Goal: Task Accomplishment & Management: Manage account settings

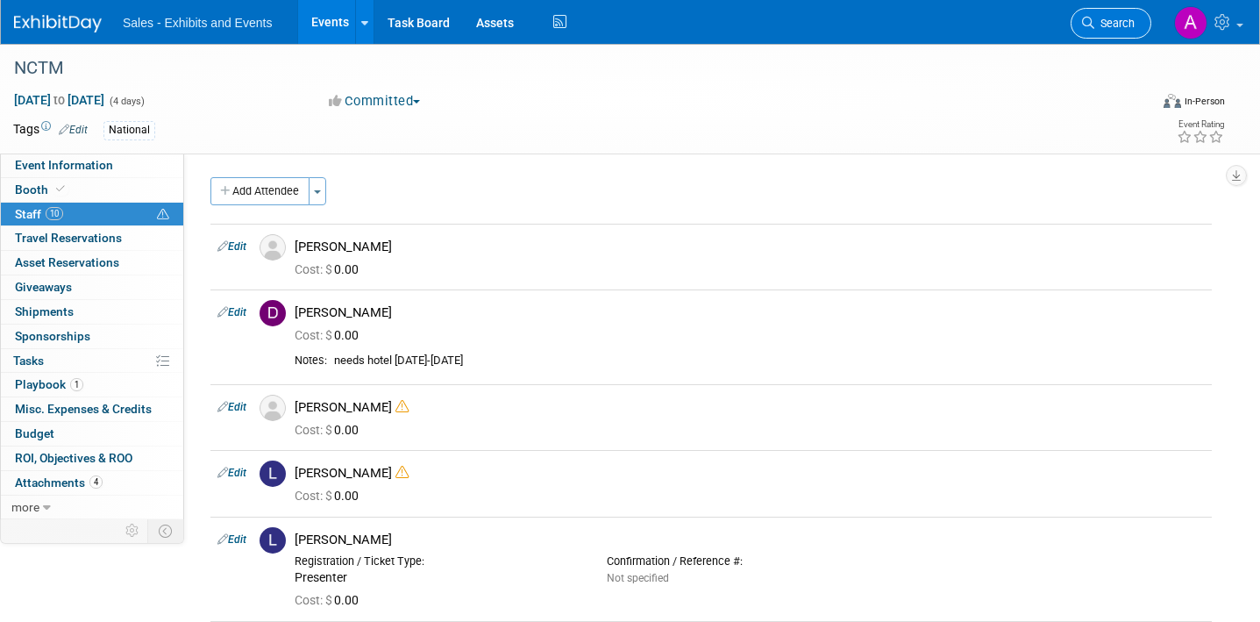
click at [1100, 26] on span "Search" at bounding box center [1114, 23] width 40 height 13
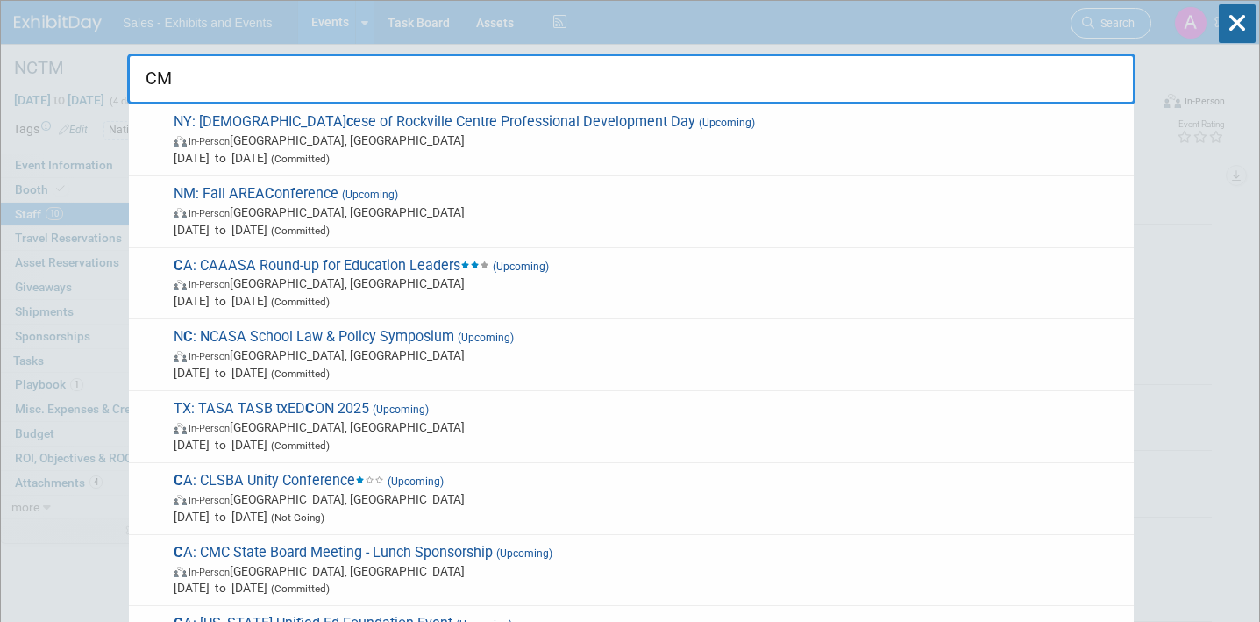
type input "CMC"
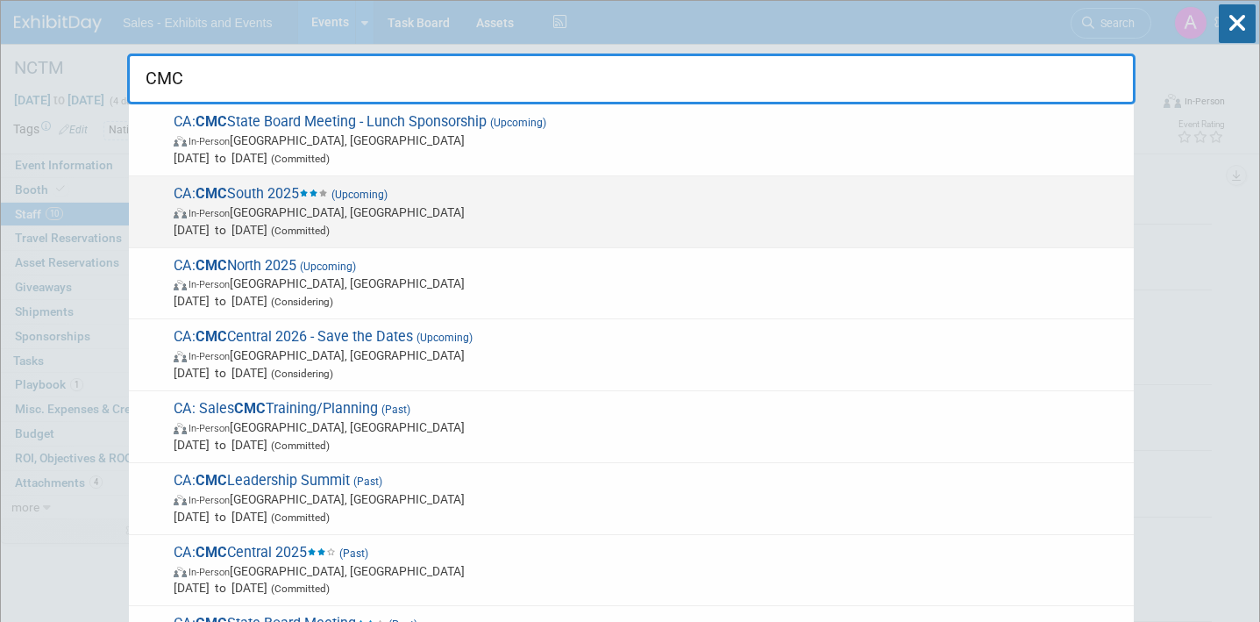
click at [553, 199] on span "CA: CMC South 2025 (Upcoming) In-Person Palm Springs, CA Nov 7, 2025 to Nov 8, …" at bounding box center [646, 211] width 957 height 53
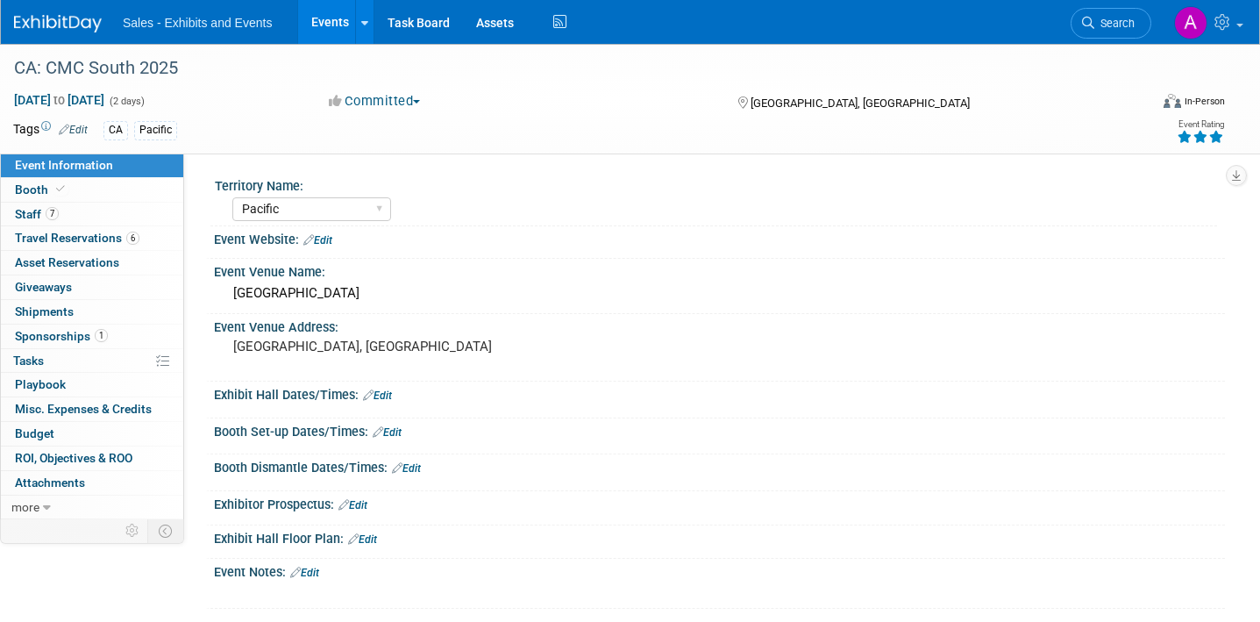
select select "Pacific"
click at [85, 233] on span "Travel Reservations 6" at bounding box center [77, 238] width 125 height 14
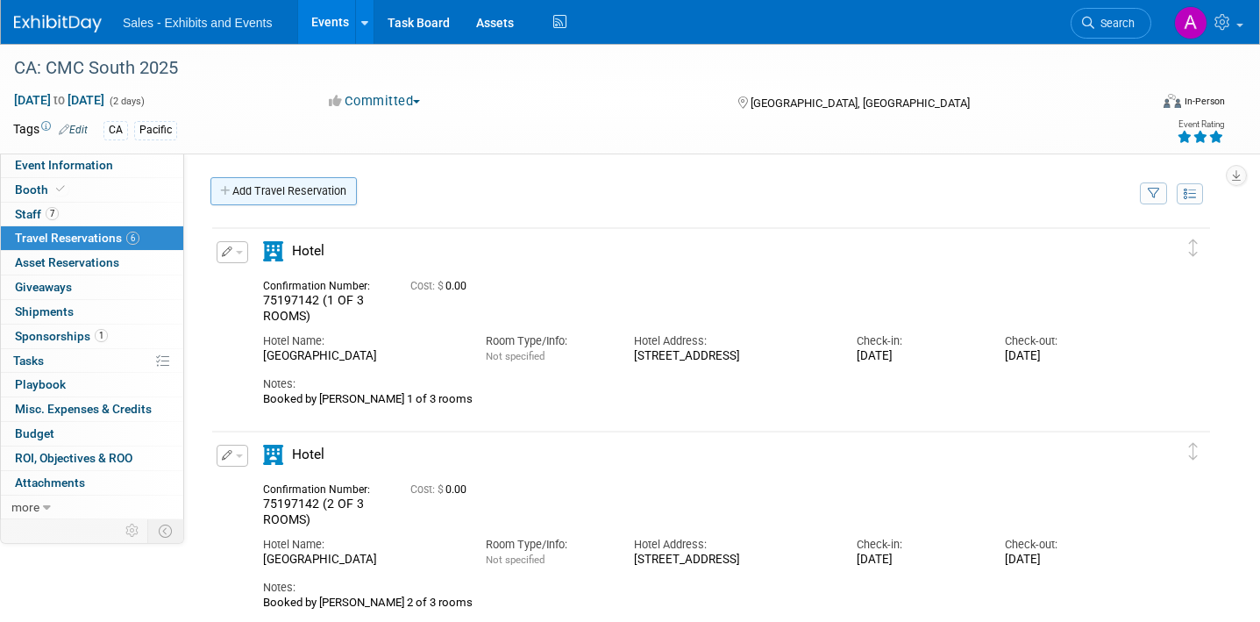
click at [322, 198] on link "Add Travel Reservation" at bounding box center [283, 191] width 146 height 28
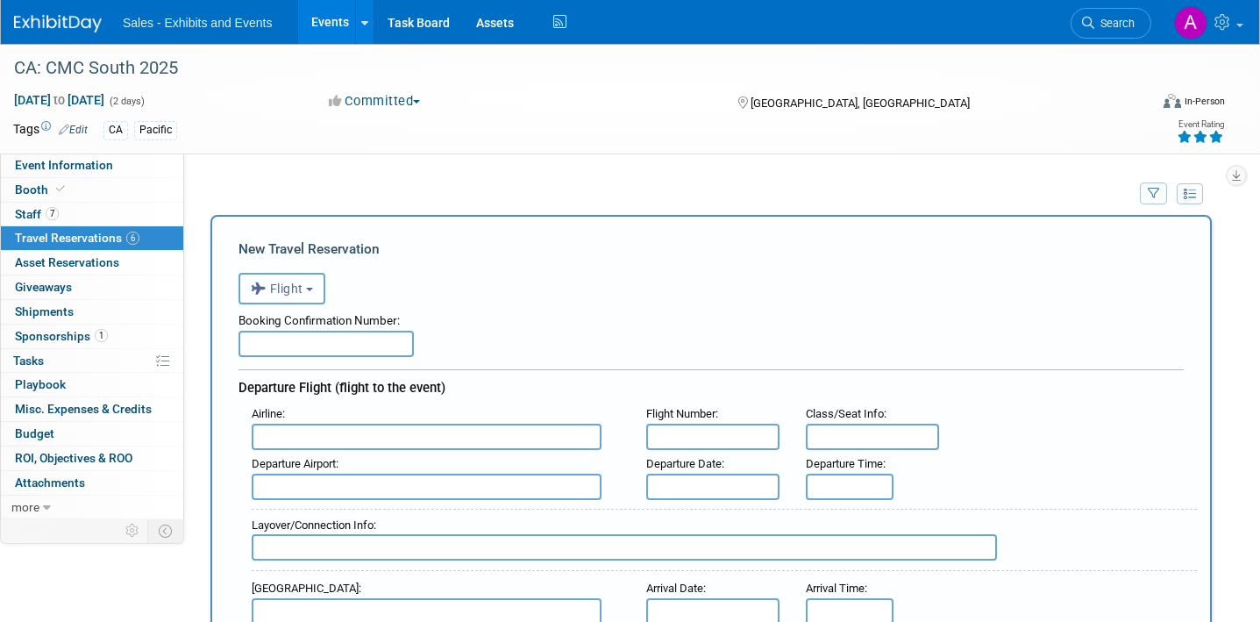
click at [317, 289] on button "Flight" at bounding box center [282, 289] width 87 height 32
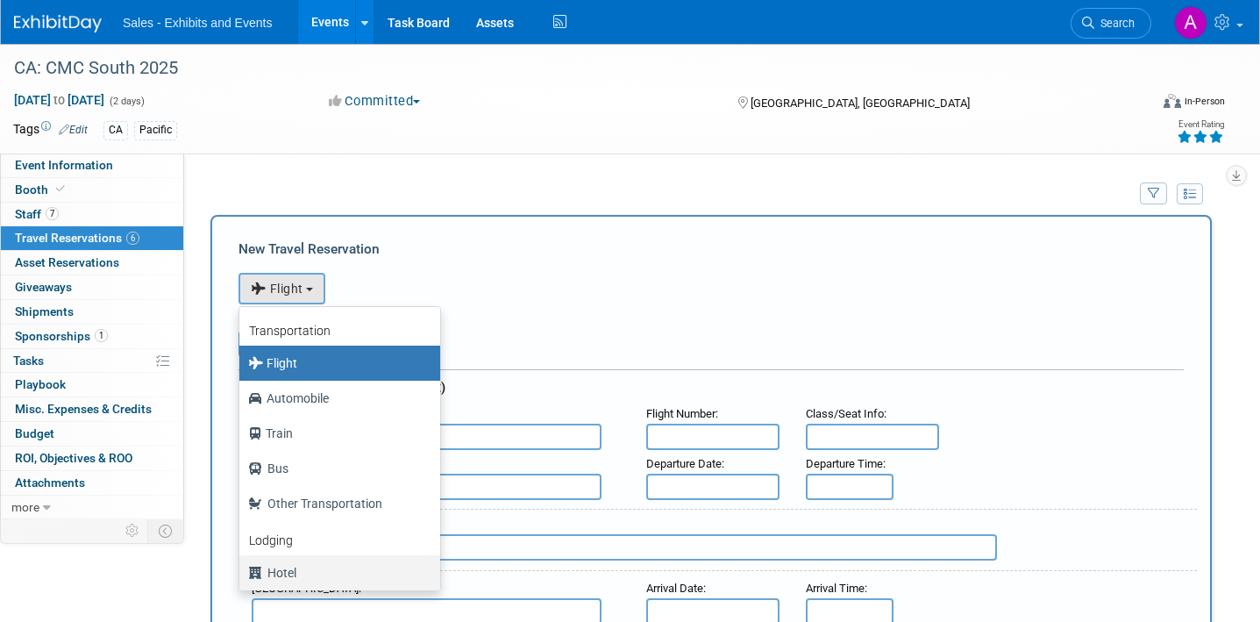
click at [304, 571] on label "Hotel" at bounding box center [335, 573] width 174 height 28
click at [242, 571] on input "Hotel" at bounding box center [236, 570] width 11 height 11
select select "6"
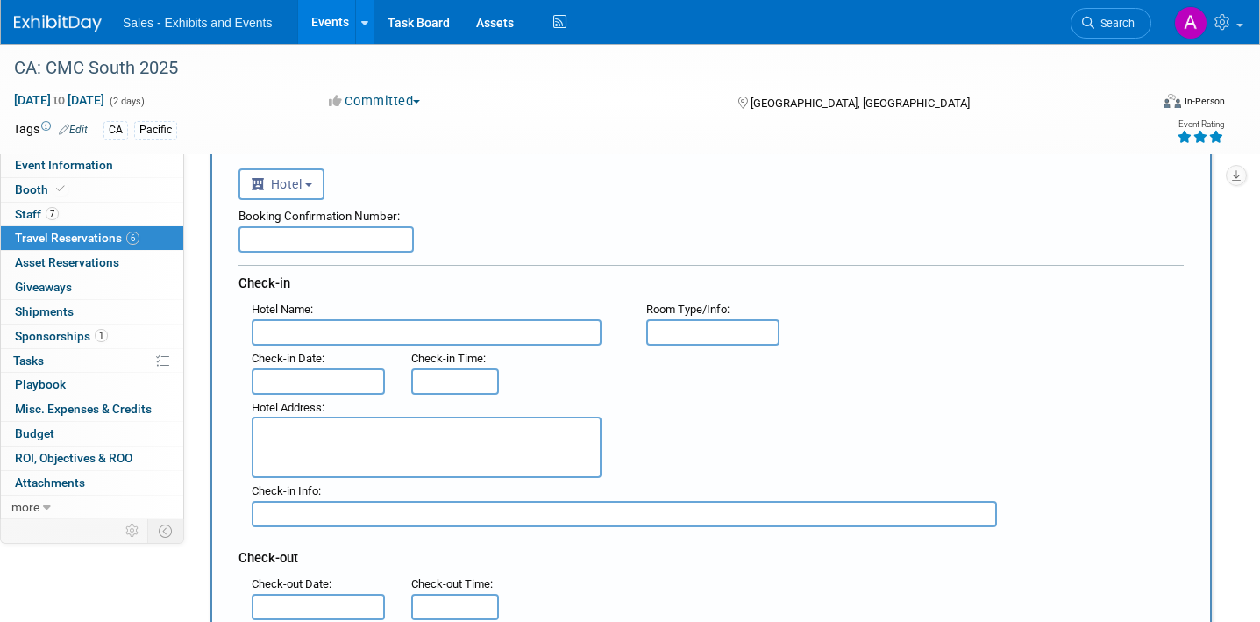
scroll to position [211, 0]
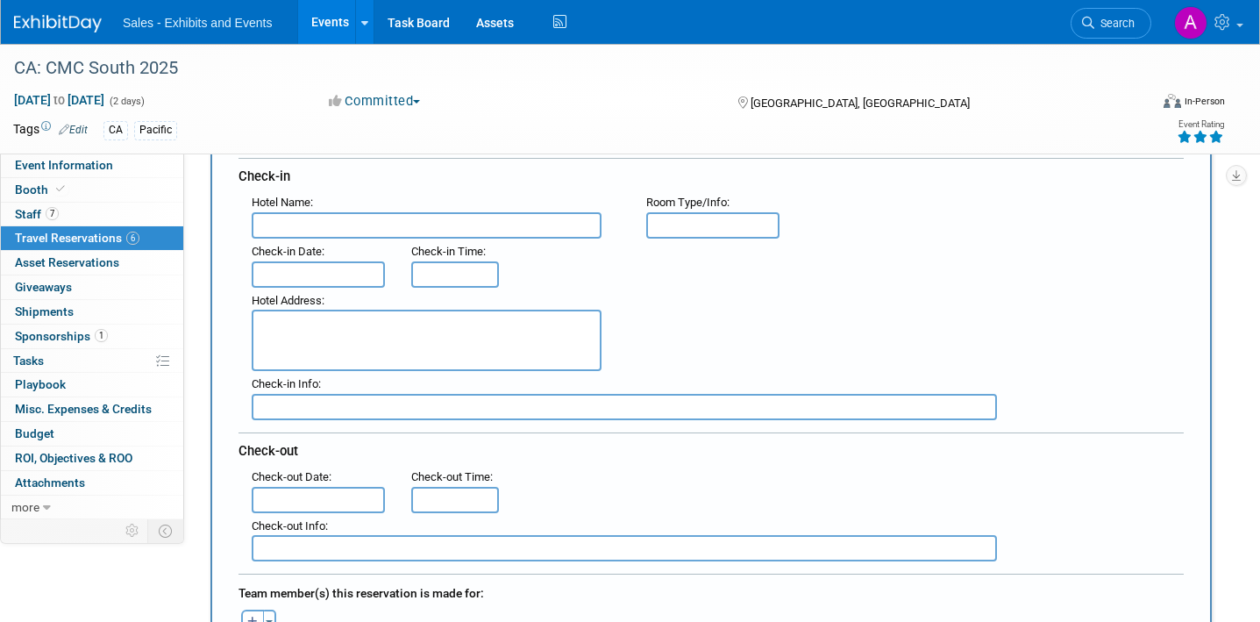
click at [411, 219] on input "text" at bounding box center [427, 225] width 350 height 26
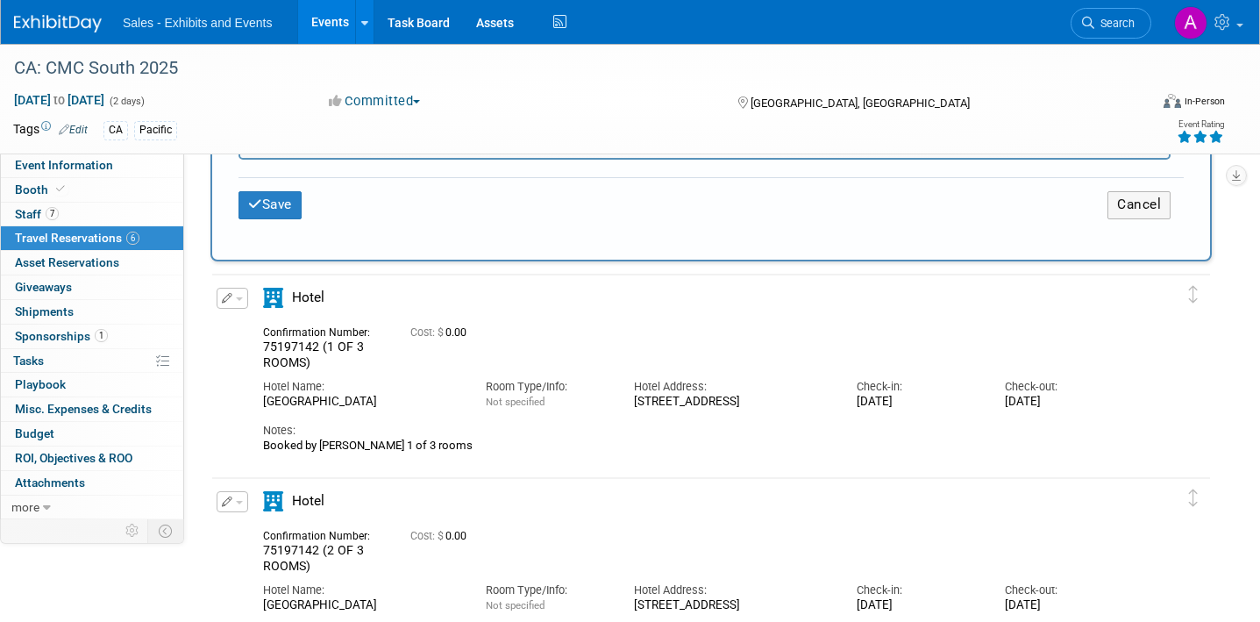
scroll to position [1097, 0]
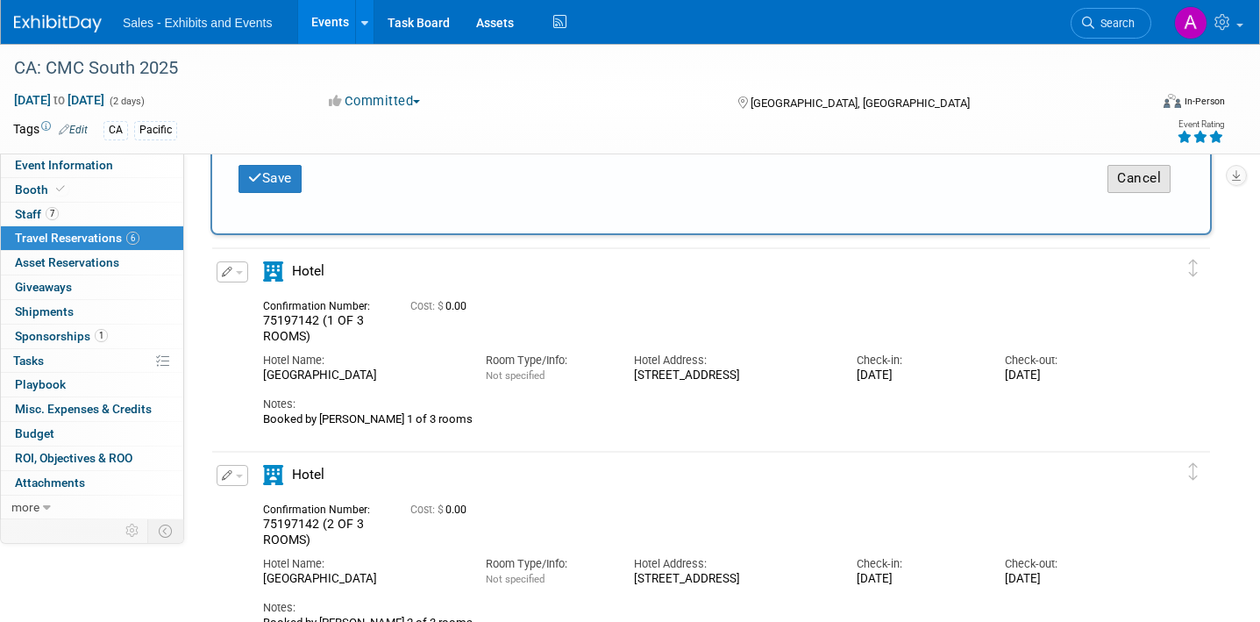
click at [1153, 176] on button "Cancel" at bounding box center [1138, 178] width 63 height 27
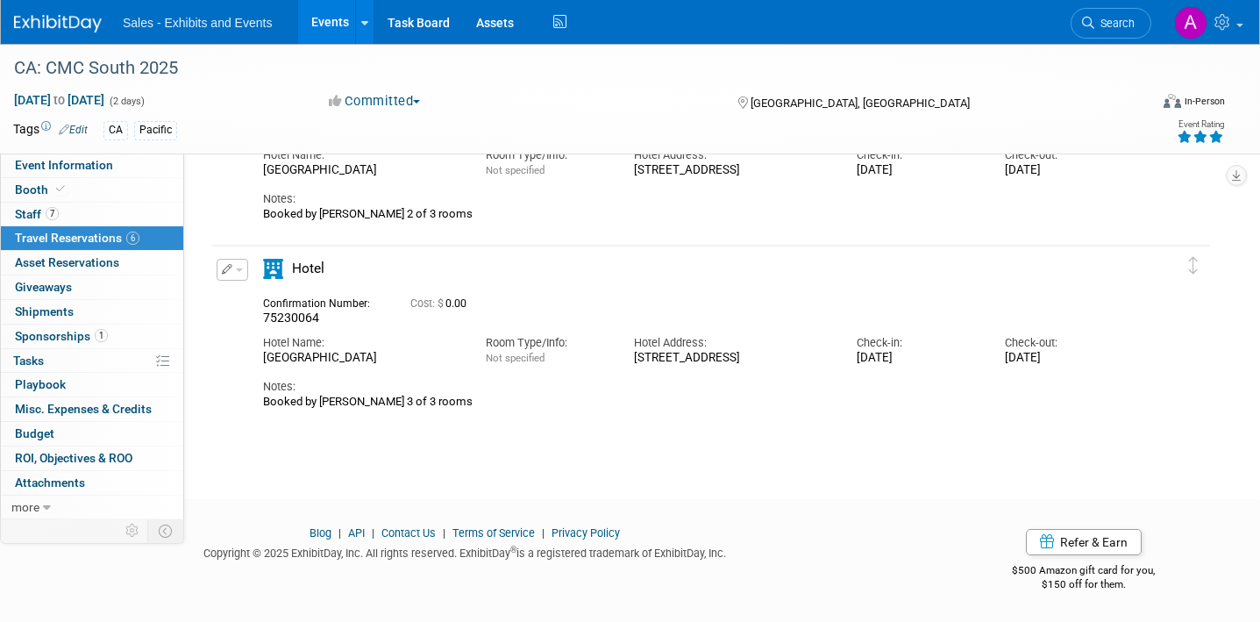
scroll to position [0, 0]
click at [242, 267] on button "button" at bounding box center [233, 270] width 32 height 22
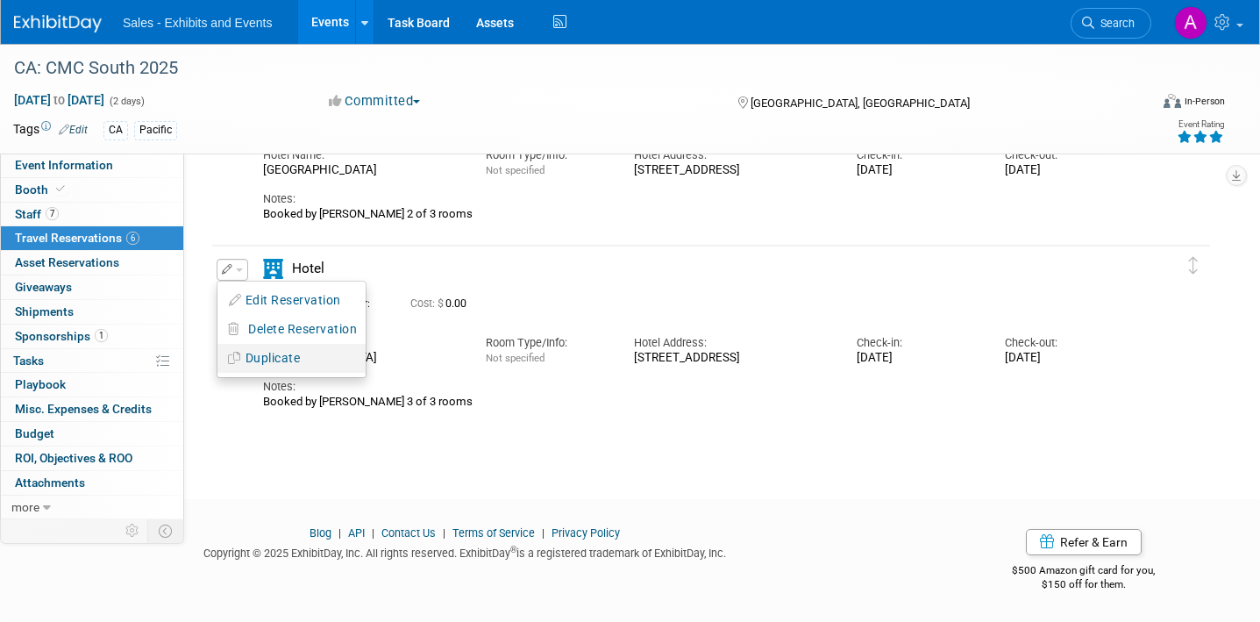
click at [286, 360] on button "Duplicate" at bounding box center [291, 357] width 148 height 25
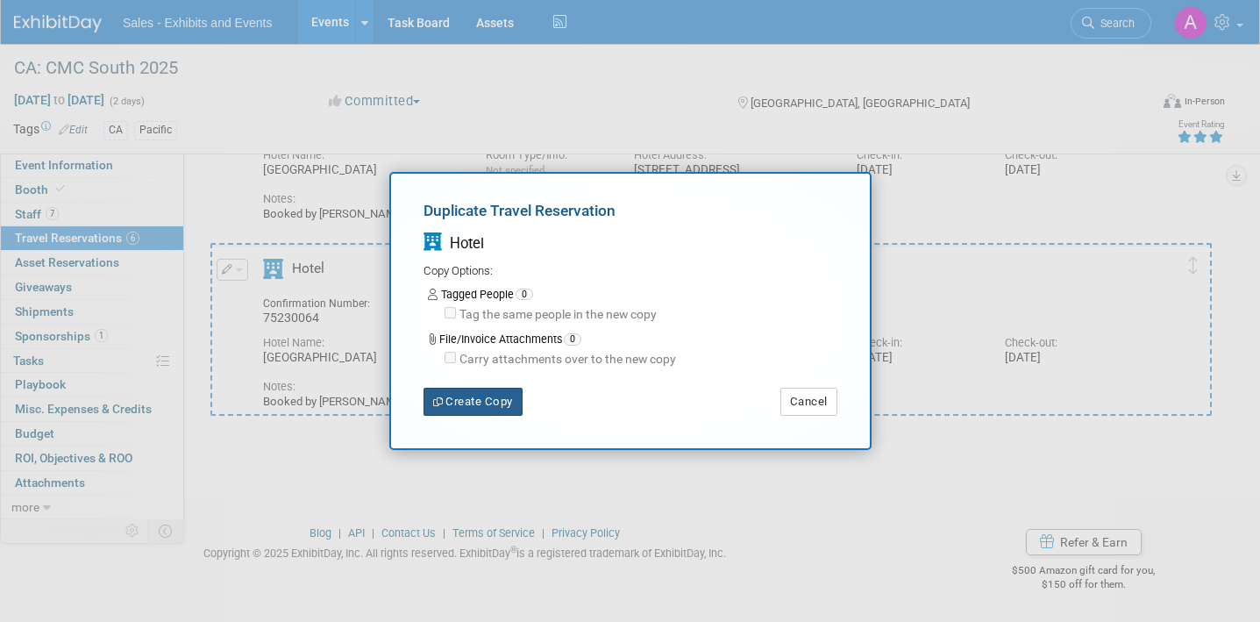
click at [495, 397] on button "Create Copy" at bounding box center [473, 402] width 99 height 28
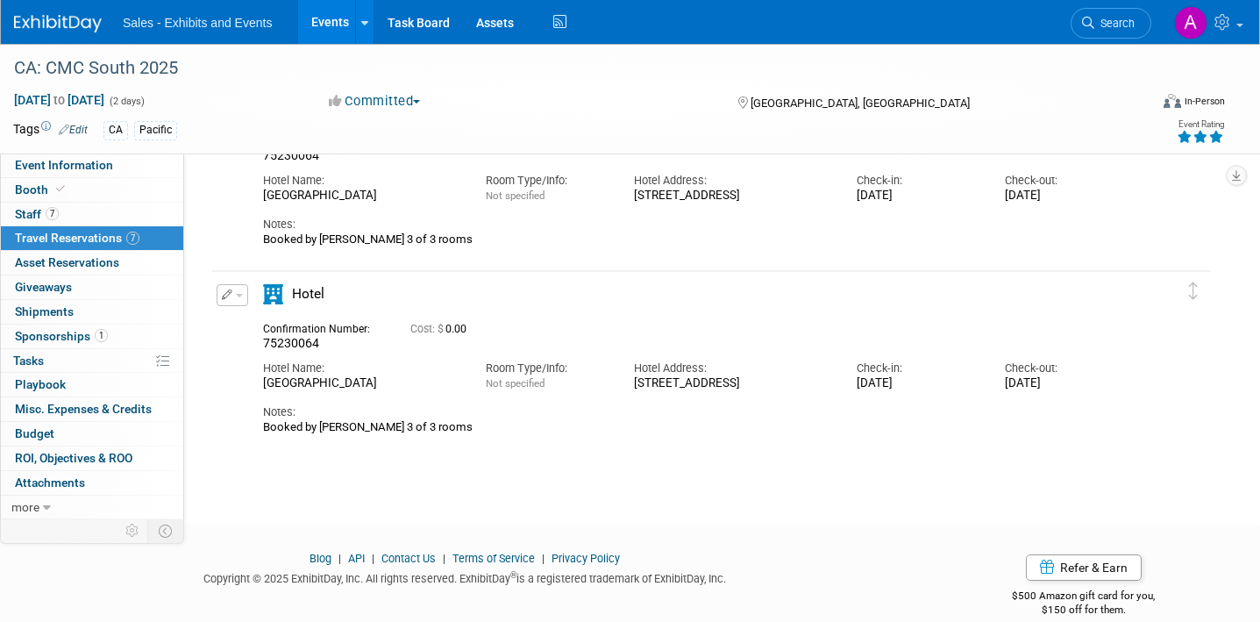
scroll to position [1141, 0]
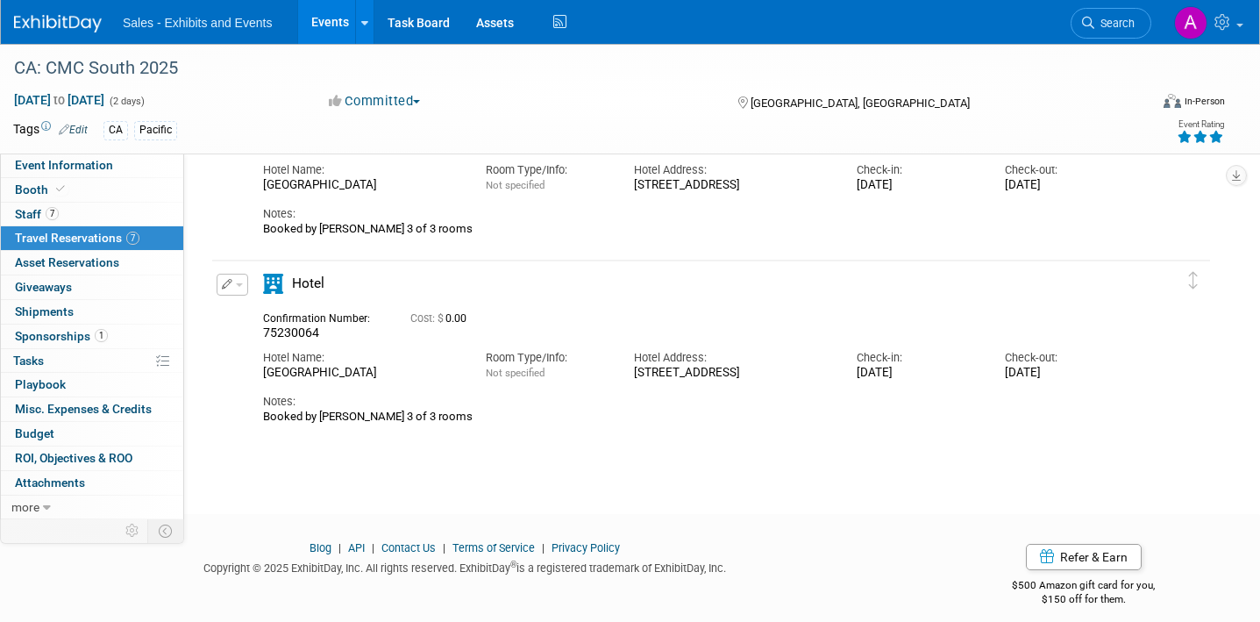
click at [242, 282] on button "button" at bounding box center [233, 285] width 32 height 22
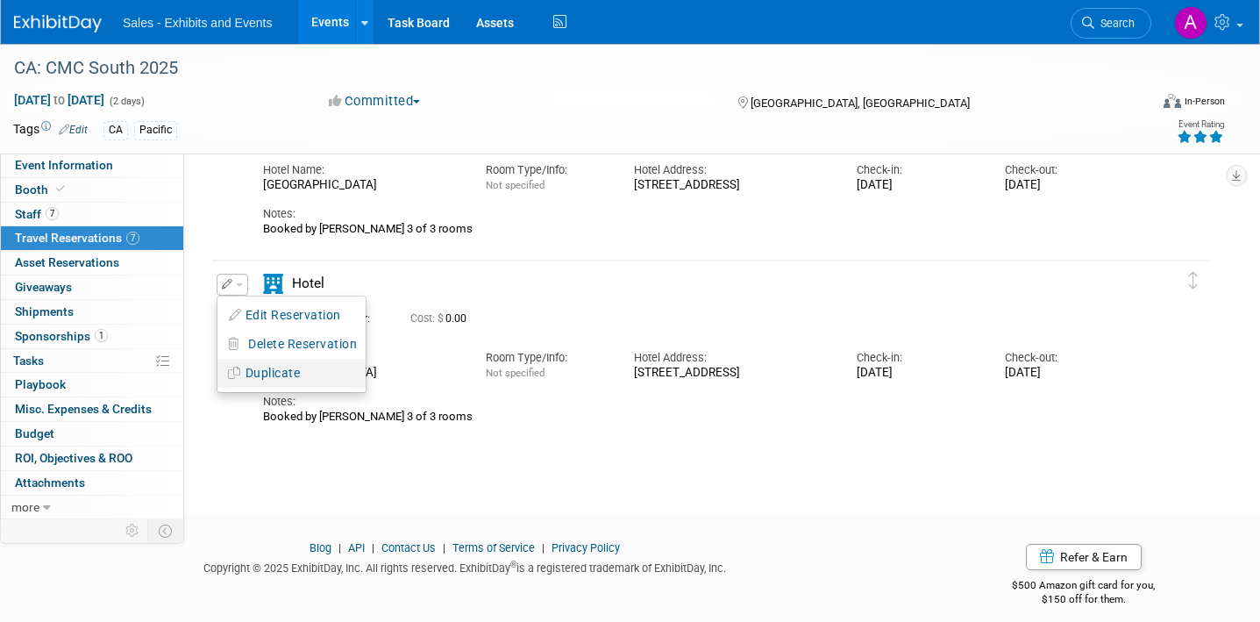
click at [291, 374] on button "Duplicate" at bounding box center [291, 372] width 148 height 25
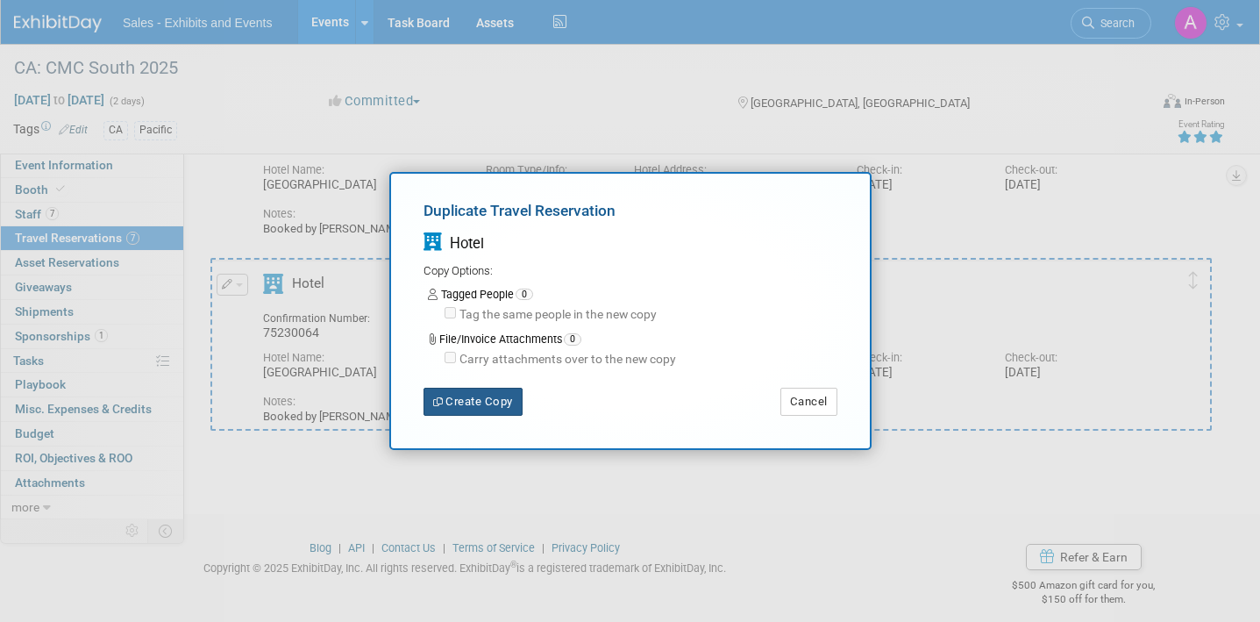
click at [458, 402] on button "Create Copy" at bounding box center [473, 402] width 99 height 28
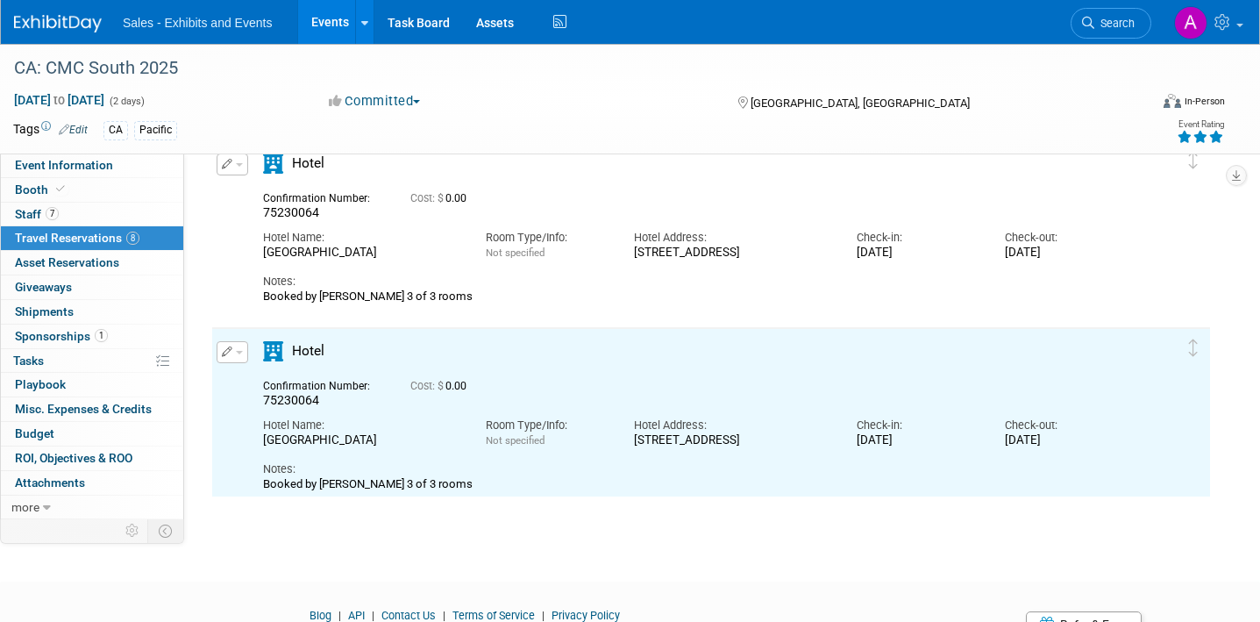
scroll to position [0, 0]
click at [239, 351] on span "button" at bounding box center [239, 353] width 7 height 4
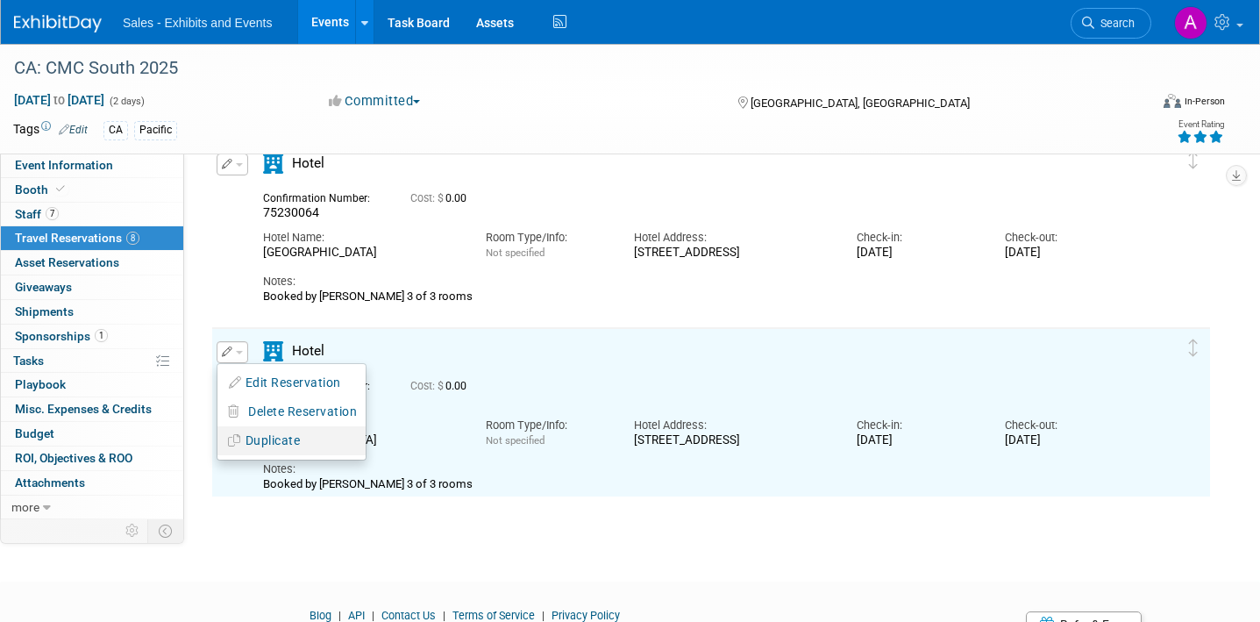
click at [285, 441] on button "Duplicate" at bounding box center [291, 440] width 148 height 25
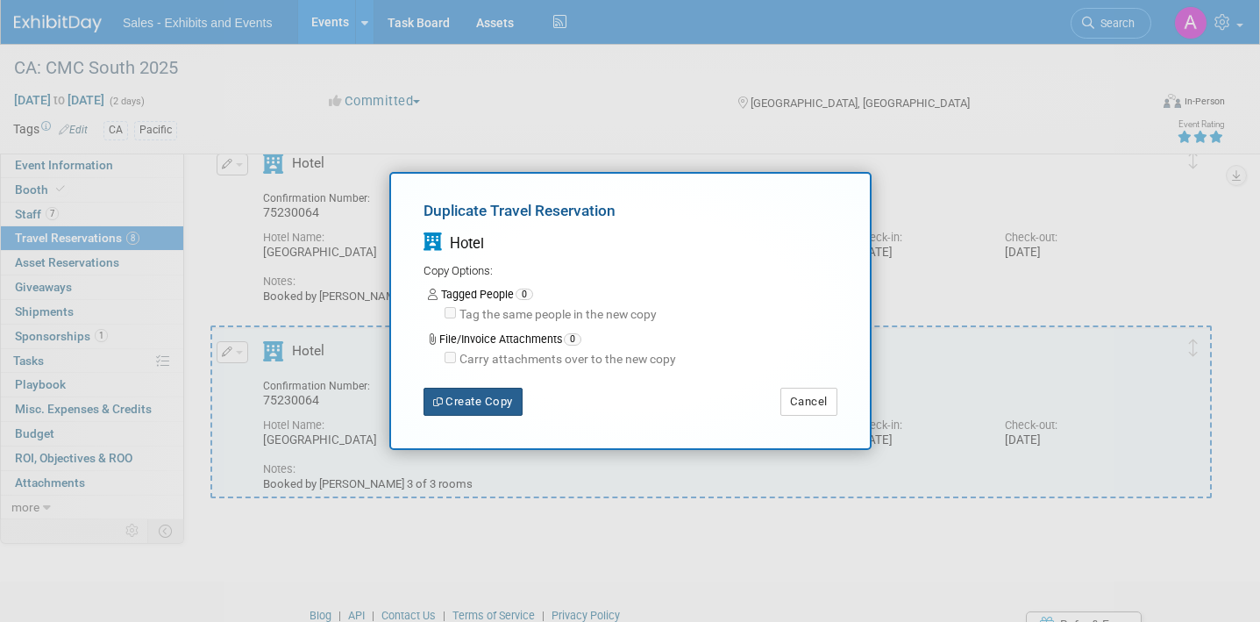
click at [468, 407] on button "Create Copy" at bounding box center [473, 402] width 99 height 28
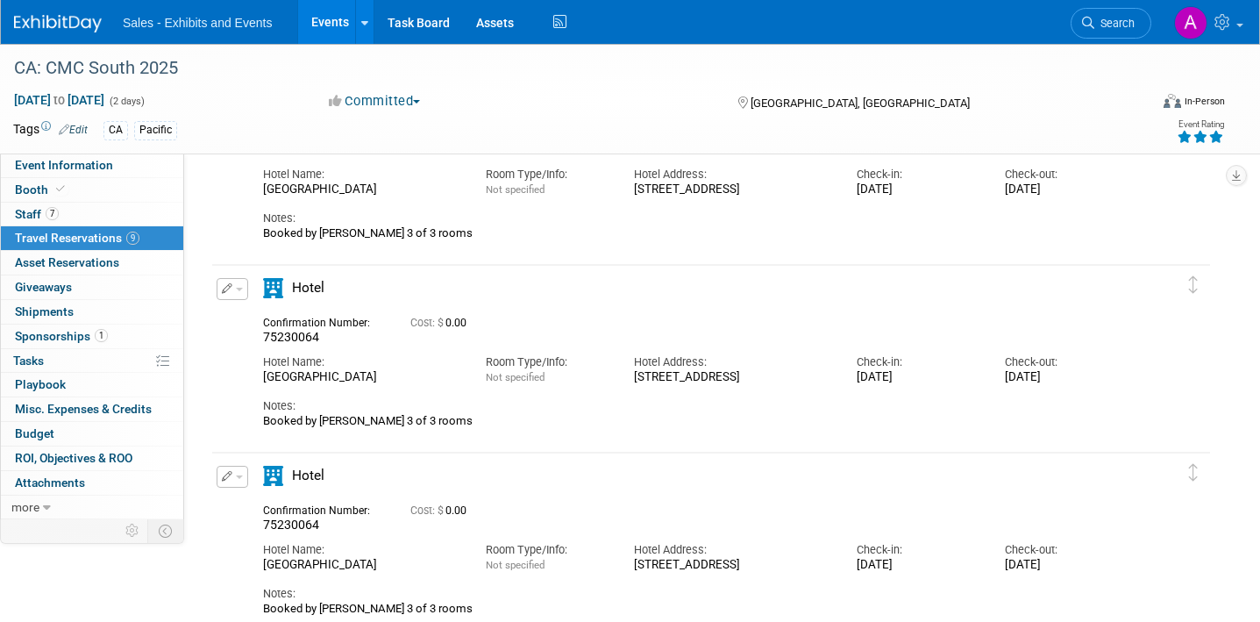
scroll to position [1136, 0]
click at [242, 291] on button "button" at bounding box center [233, 290] width 32 height 22
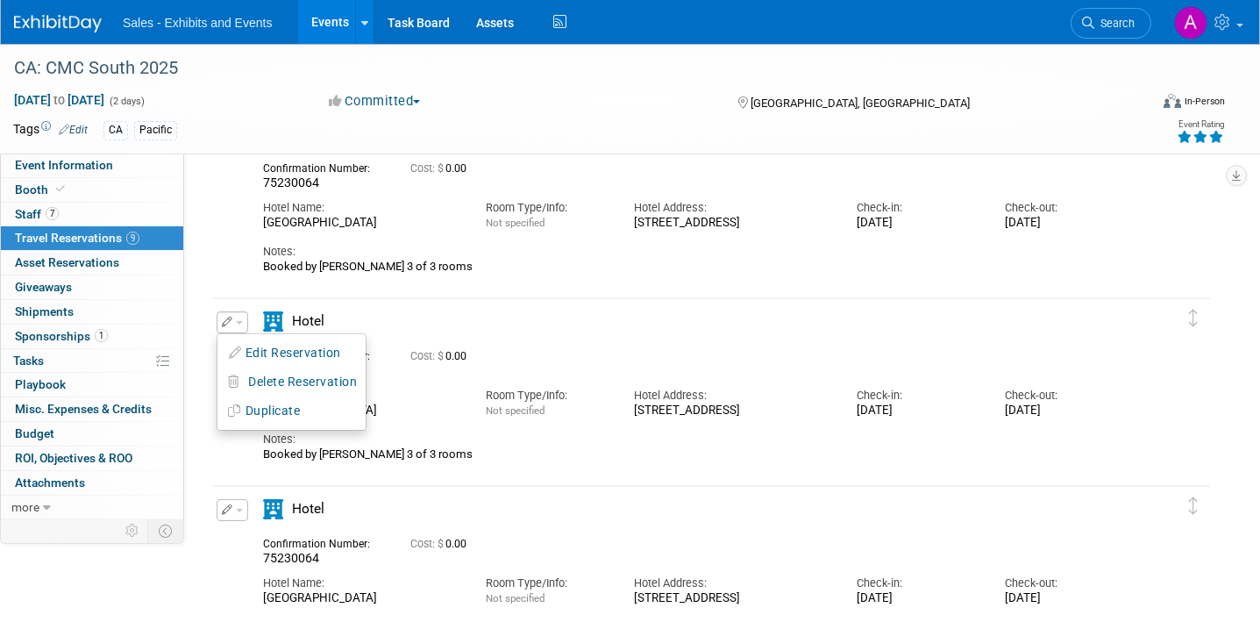
scroll to position [1121, 0]
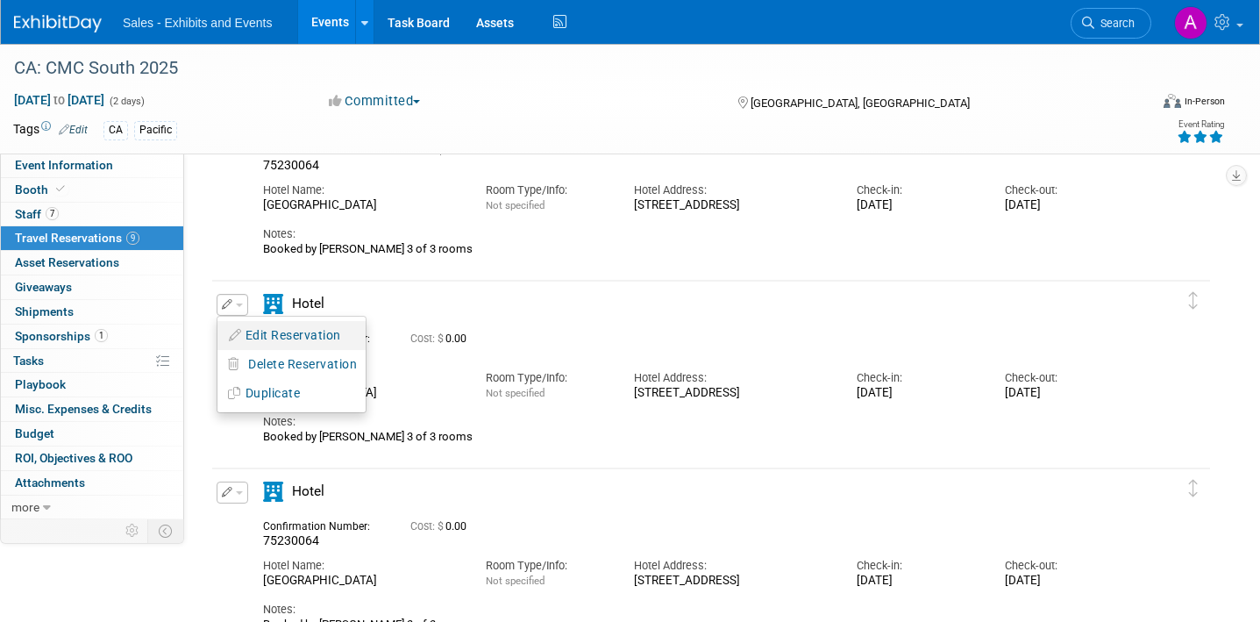
click at [278, 324] on button "Edit Reservation" at bounding box center [291, 335] width 148 height 25
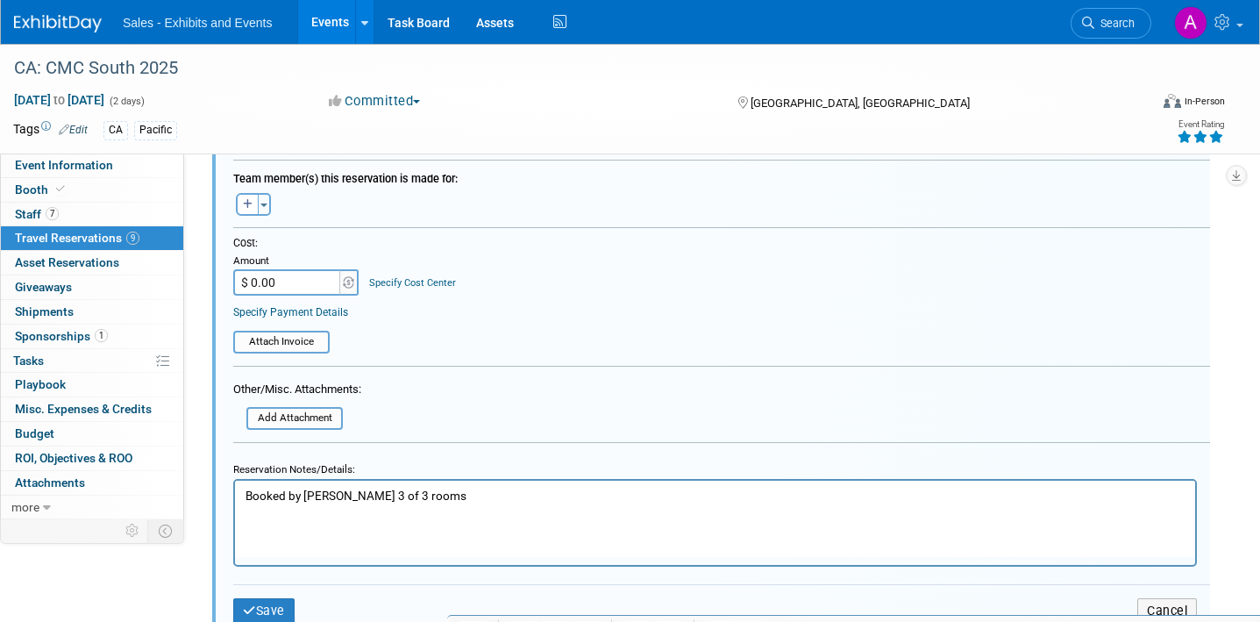
scroll to position [1814, 0]
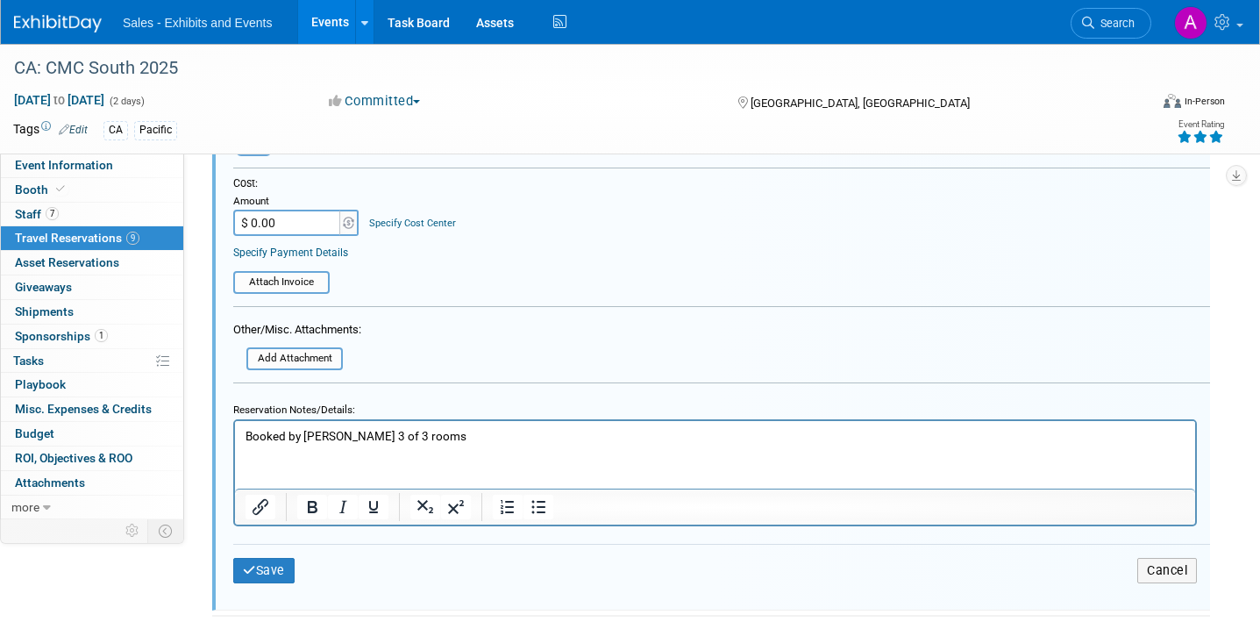
click at [389, 438] on p "Booked by [PERSON_NAME] 3 of 3 rooms" at bounding box center [716, 435] width 940 height 17
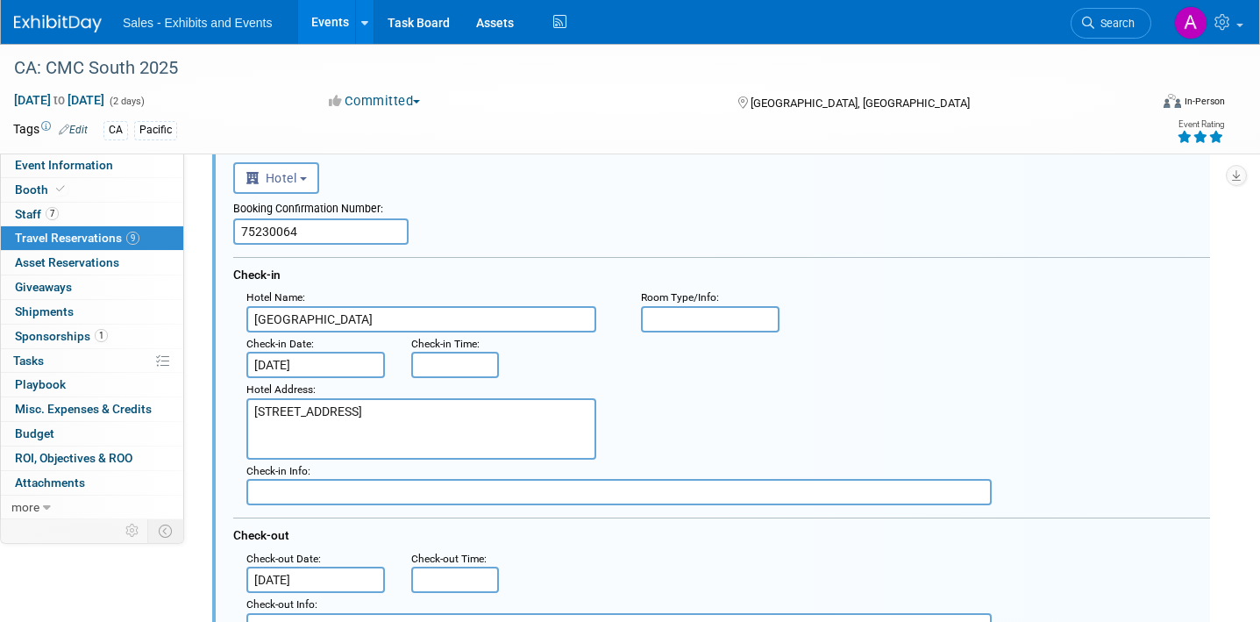
scroll to position [1261, 0]
click at [324, 233] on input "75230064" at bounding box center [320, 233] width 175 height 26
click at [323, 222] on input "text" at bounding box center [320, 233] width 175 height 26
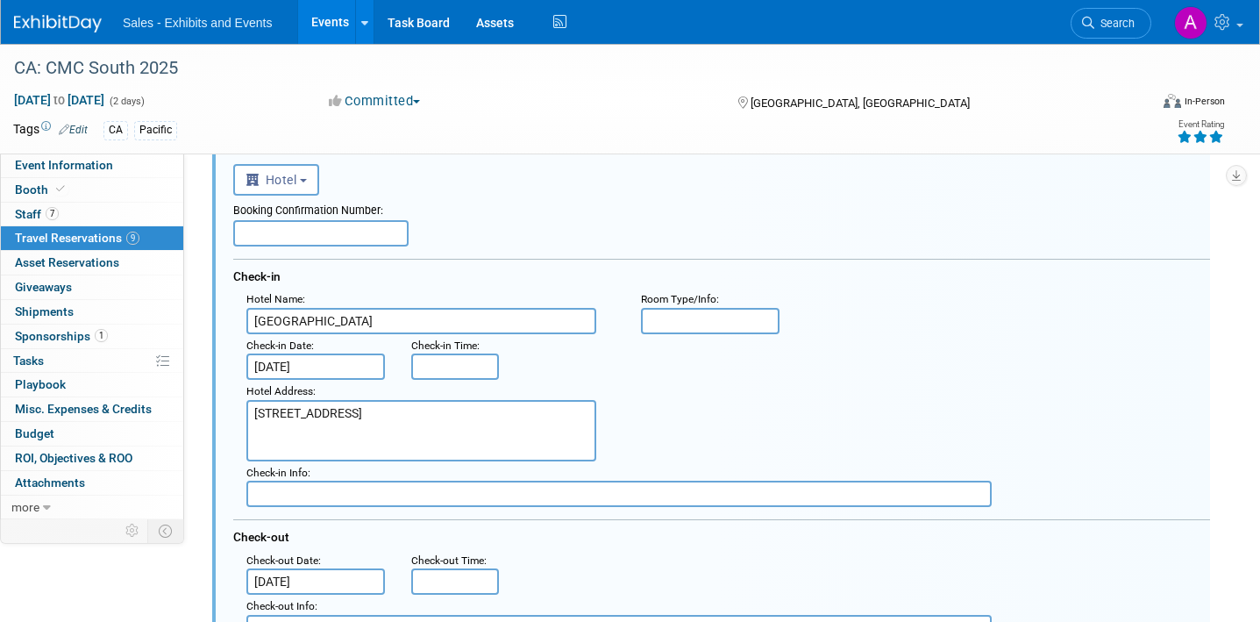
paste input "92460858"
type input "92460858"
click at [481, 209] on div "Booking Confirmation Number:" at bounding box center [721, 208] width 977 height 25
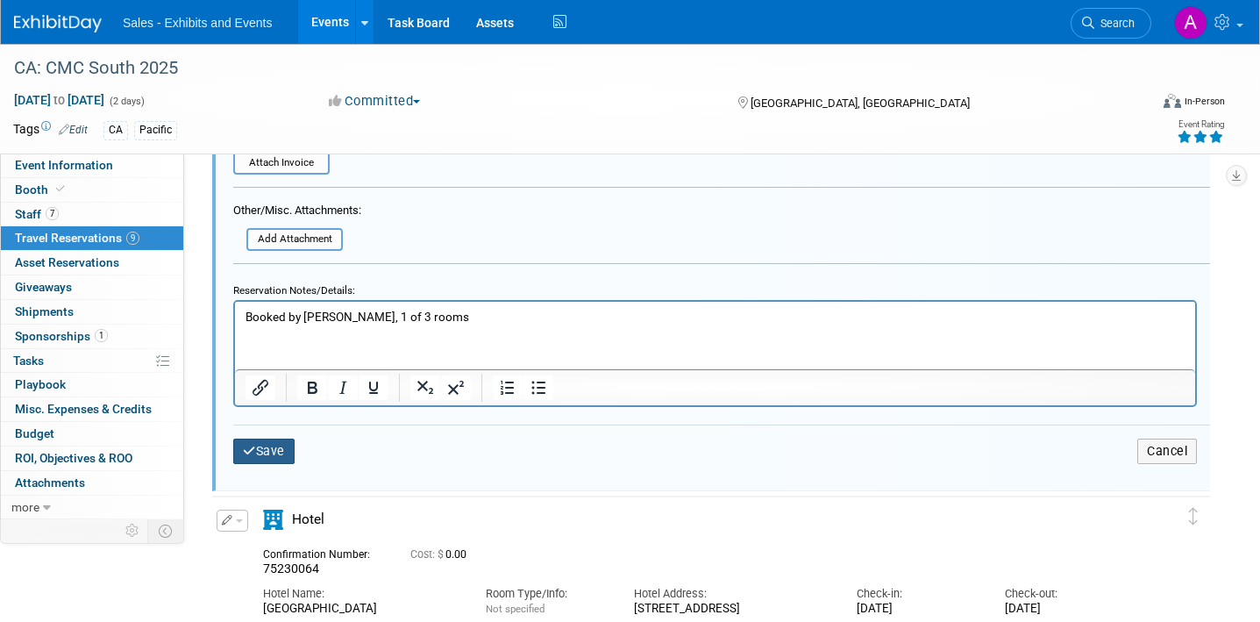
click at [272, 456] on button "Save" at bounding box center [263, 450] width 61 height 25
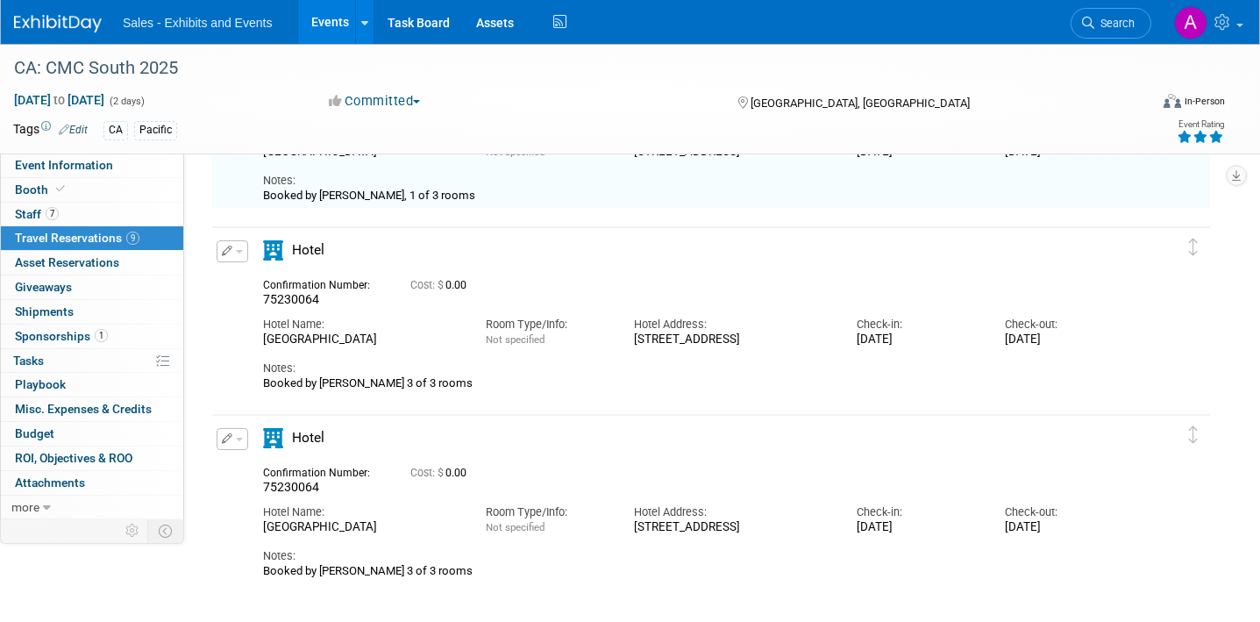
scroll to position [1378, 0]
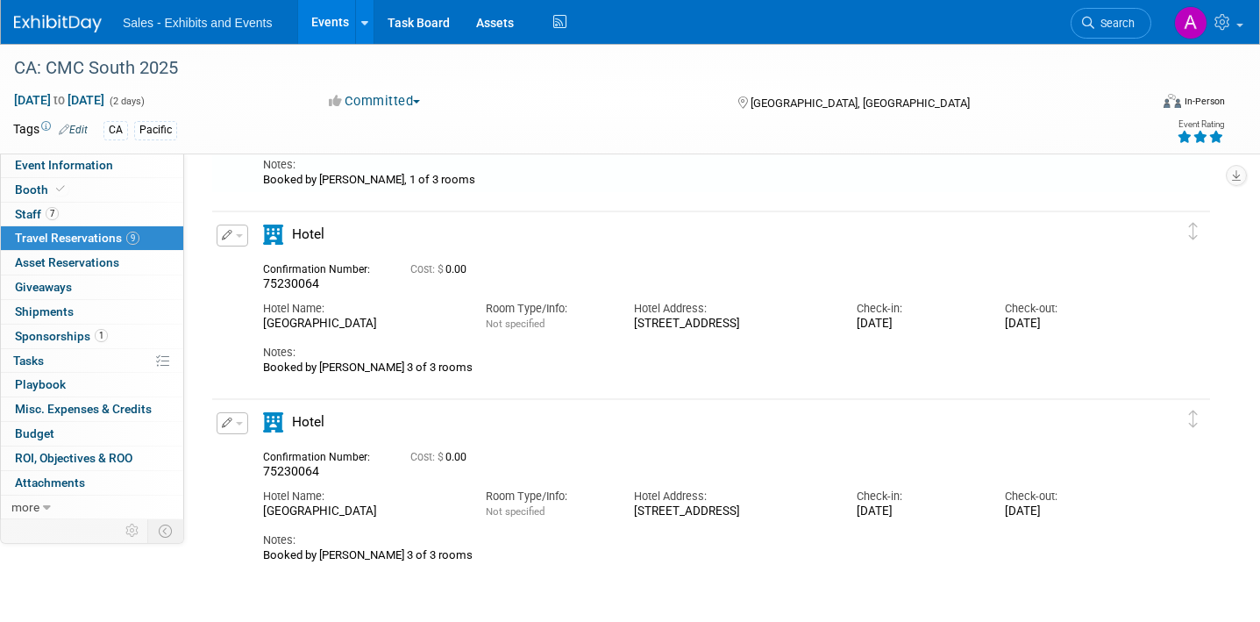
click at [233, 231] on button "button" at bounding box center [233, 235] width 32 height 22
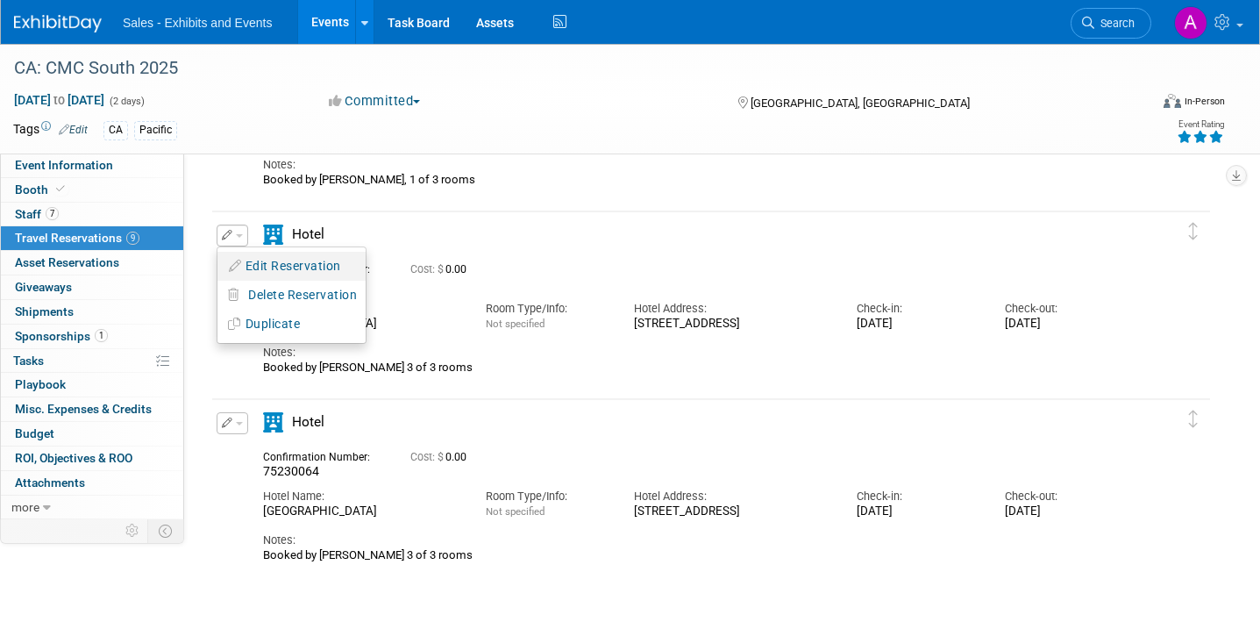
click at [266, 260] on button "Edit Reservation" at bounding box center [291, 265] width 148 height 25
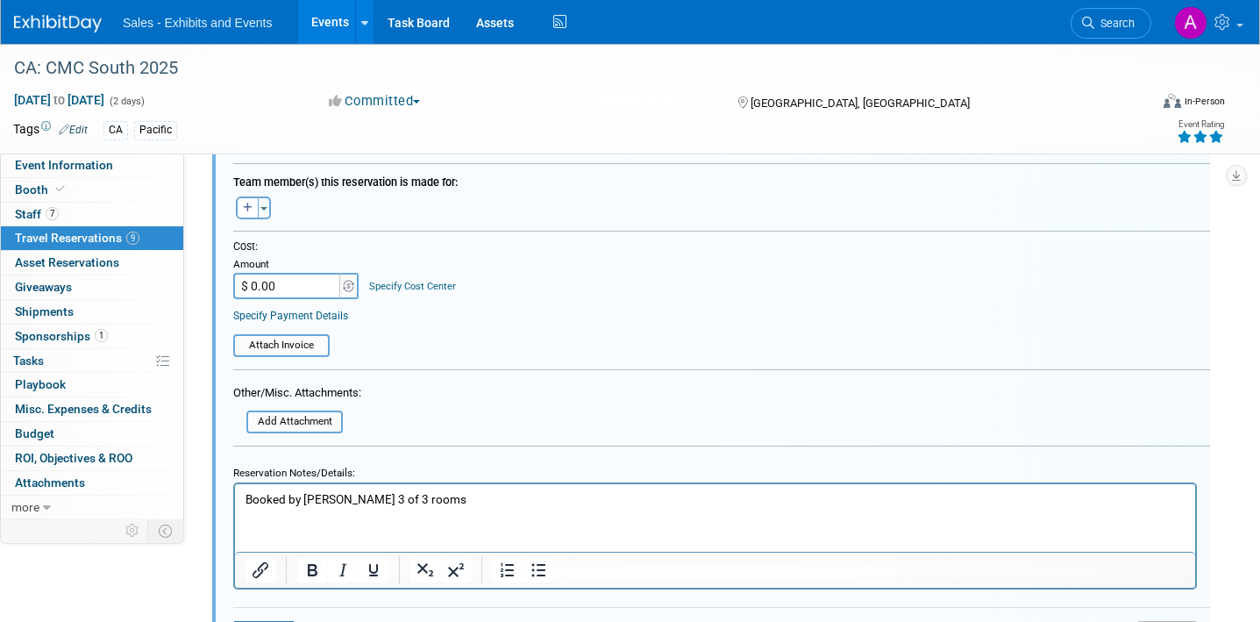
scroll to position [1958, 0]
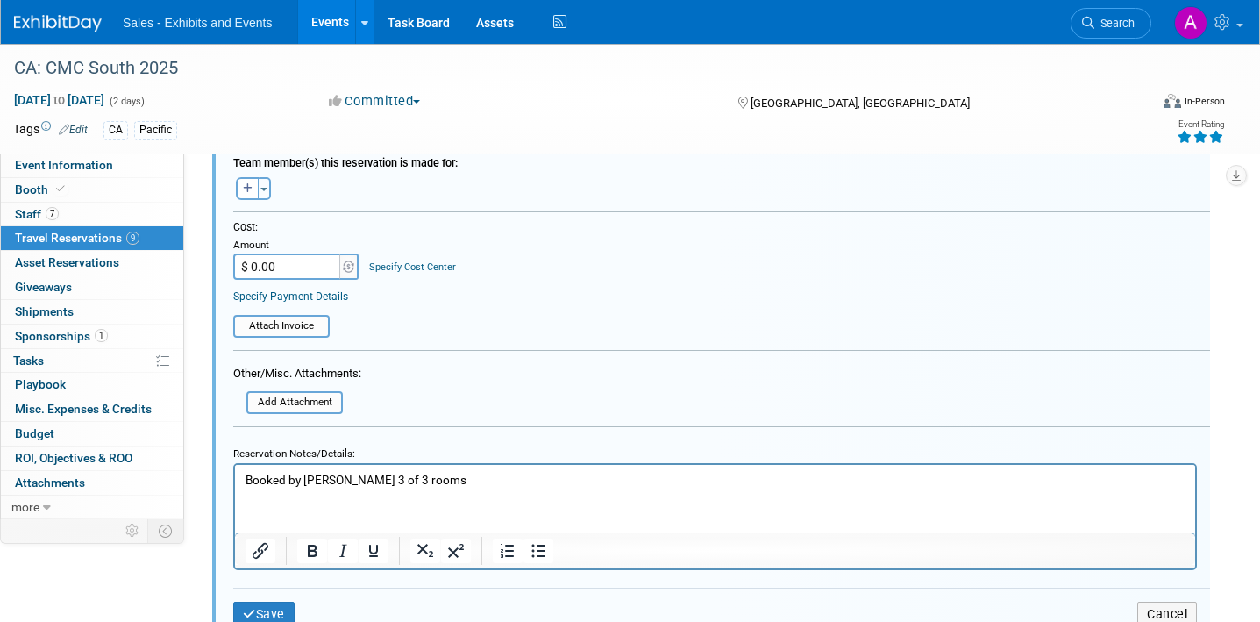
click at [359, 481] on p "Booked by [PERSON_NAME] 3 of 3 rooms" at bounding box center [716, 479] width 940 height 17
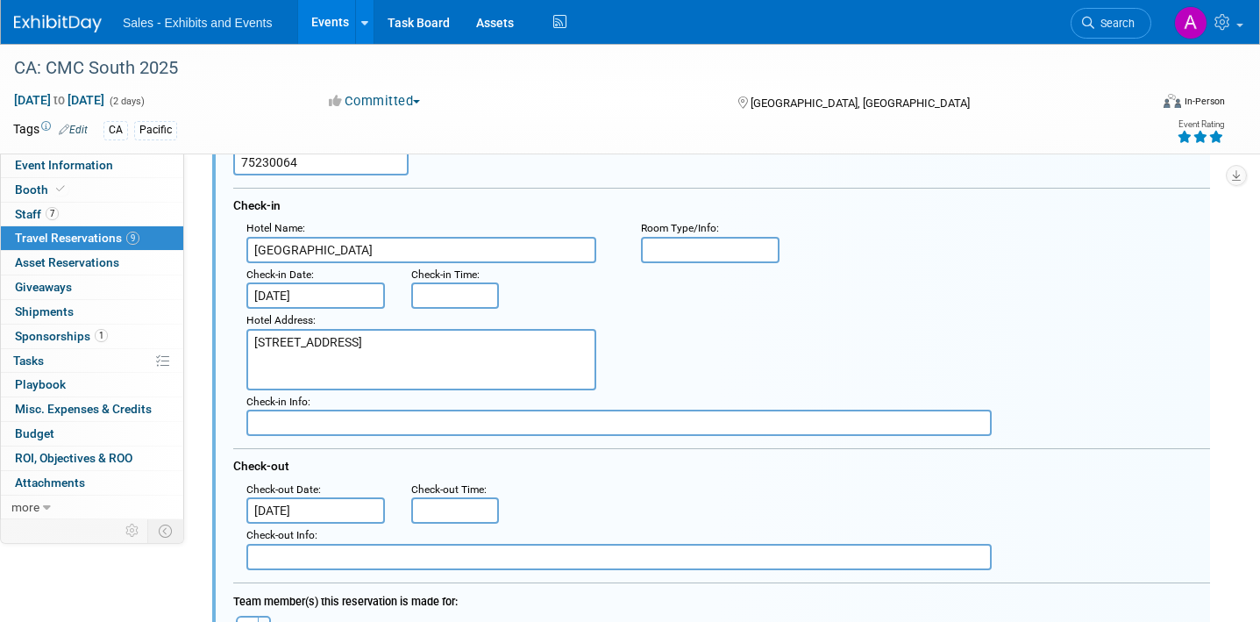
scroll to position [1476, 0]
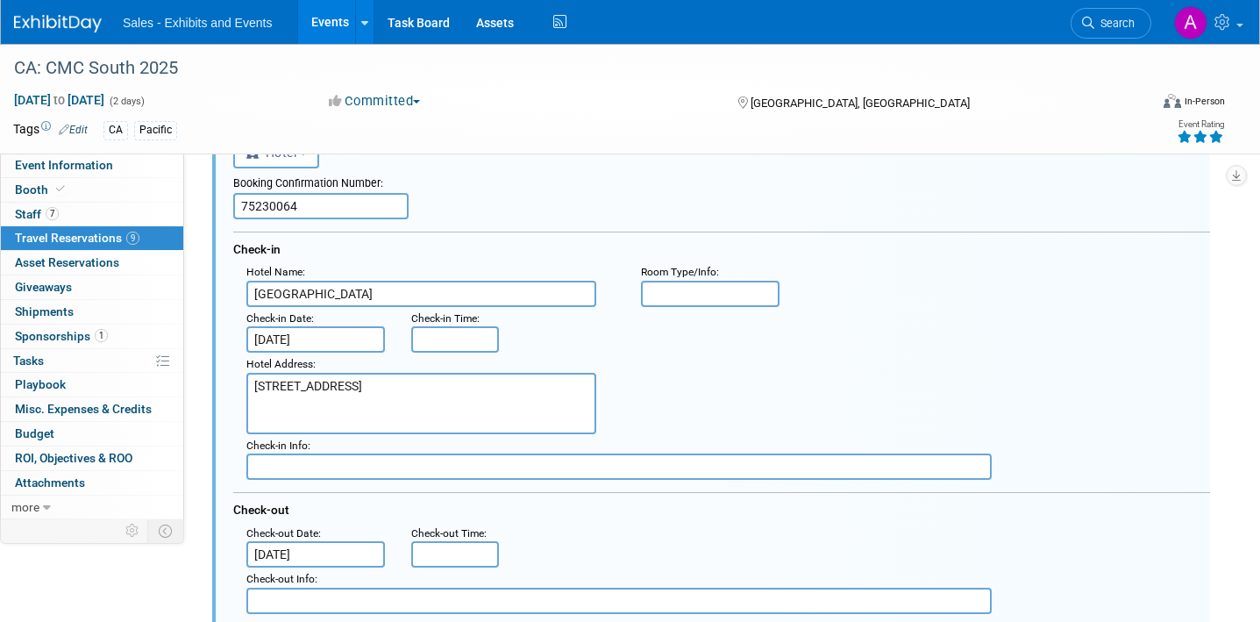
click at [347, 209] on input "75230064" at bounding box center [320, 206] width 175 height 26
paste input "92460859"
type input "92460859"
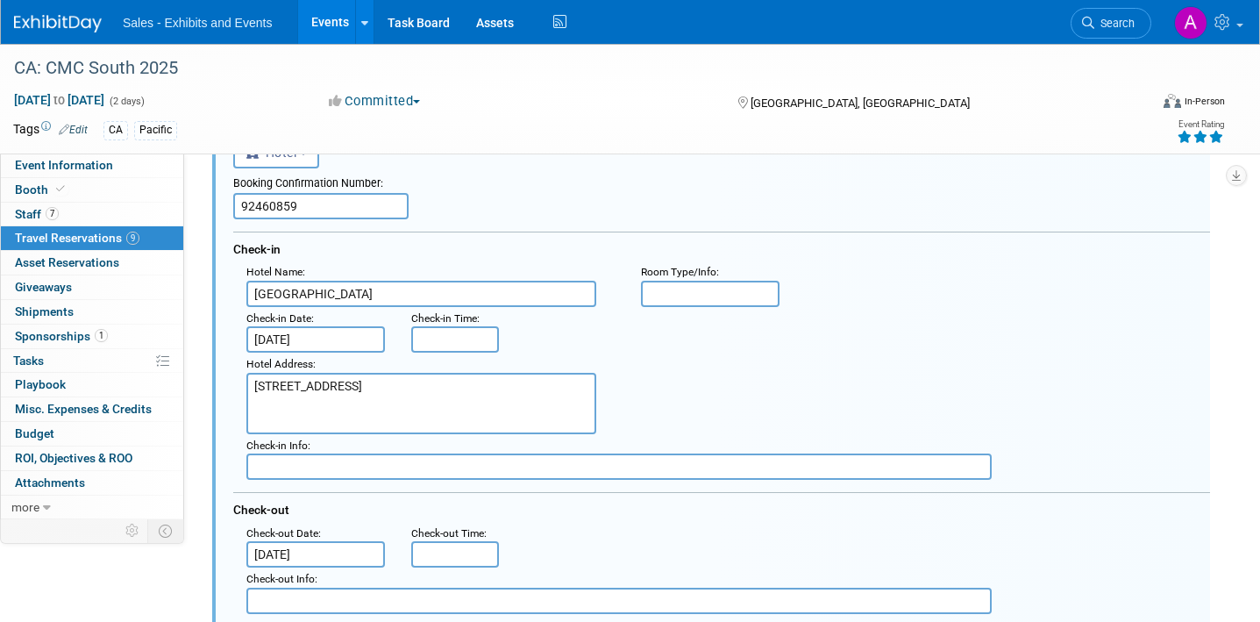
click at [491, 252] on div "Check-in" at bounding box center [721, 245] width 977 height 29
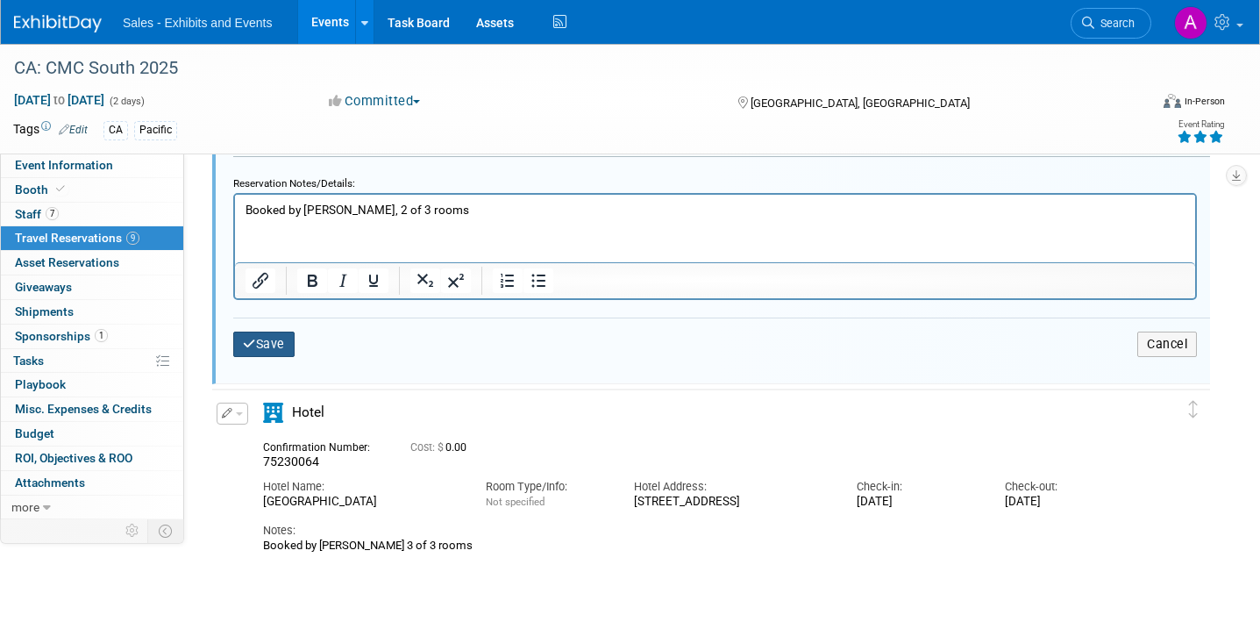
click at [262, 353] on button "Save" at bounding box center [263, 343] width 61 height 25
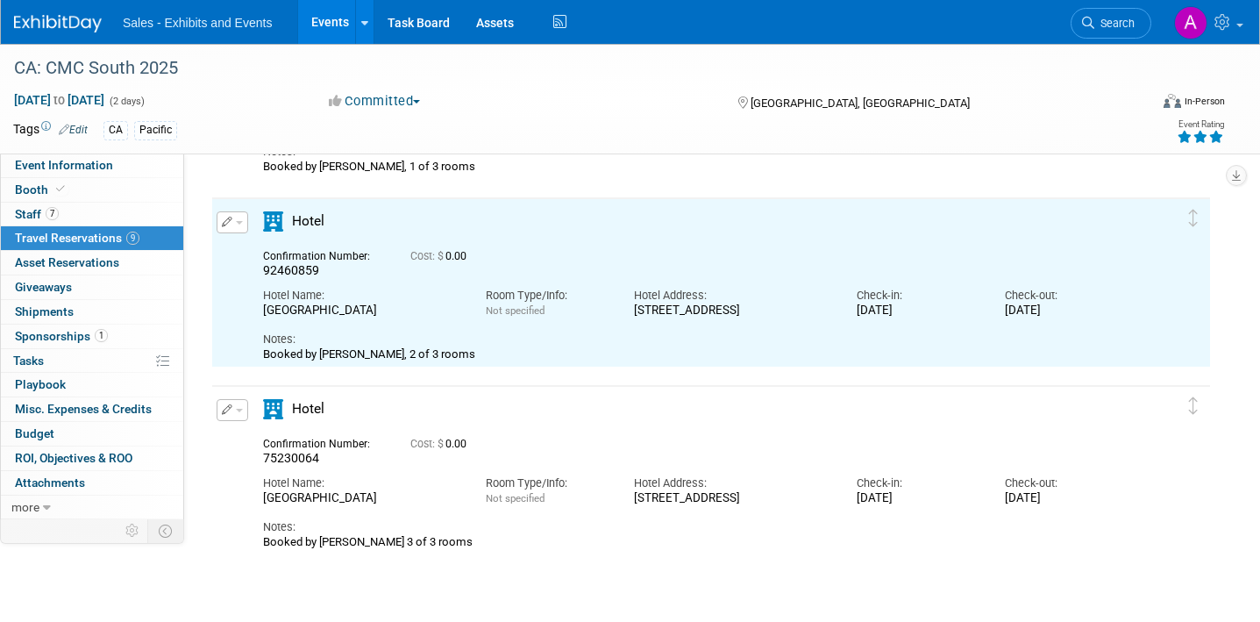
scroll to position [0, 0]
click at [237, 415] on button "button" at bounding box center [233, 410] width 32 height 22
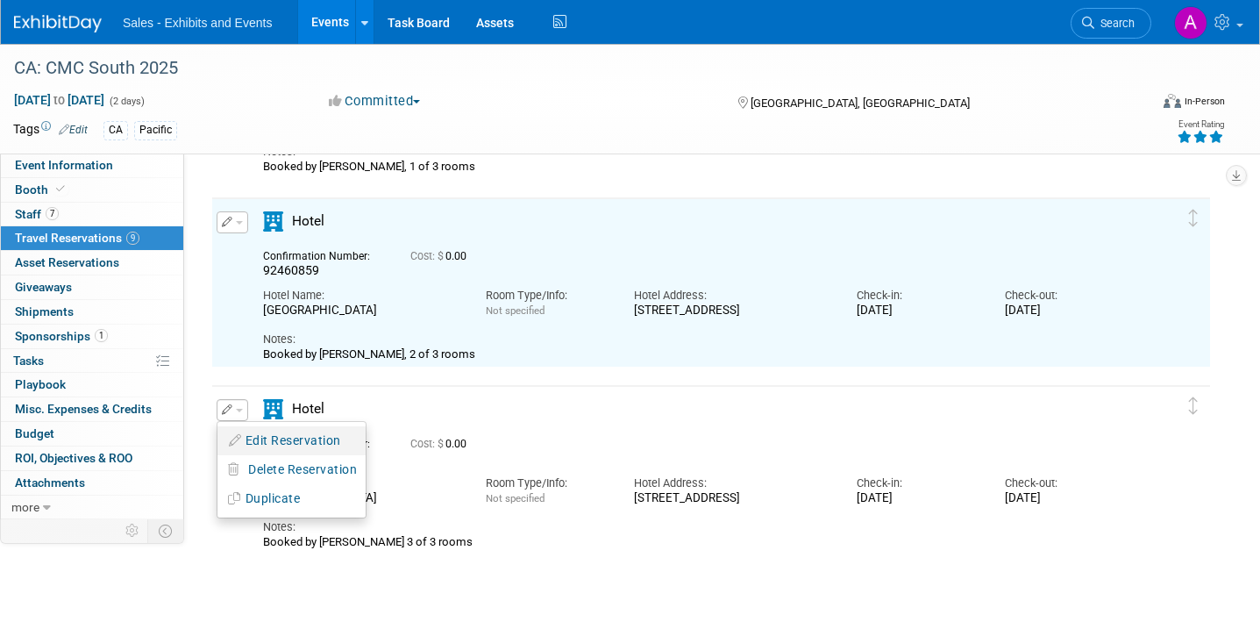
click at [270, 428] on button "Edit Reservation" at bounding box center [291, 440] width 148 height 25
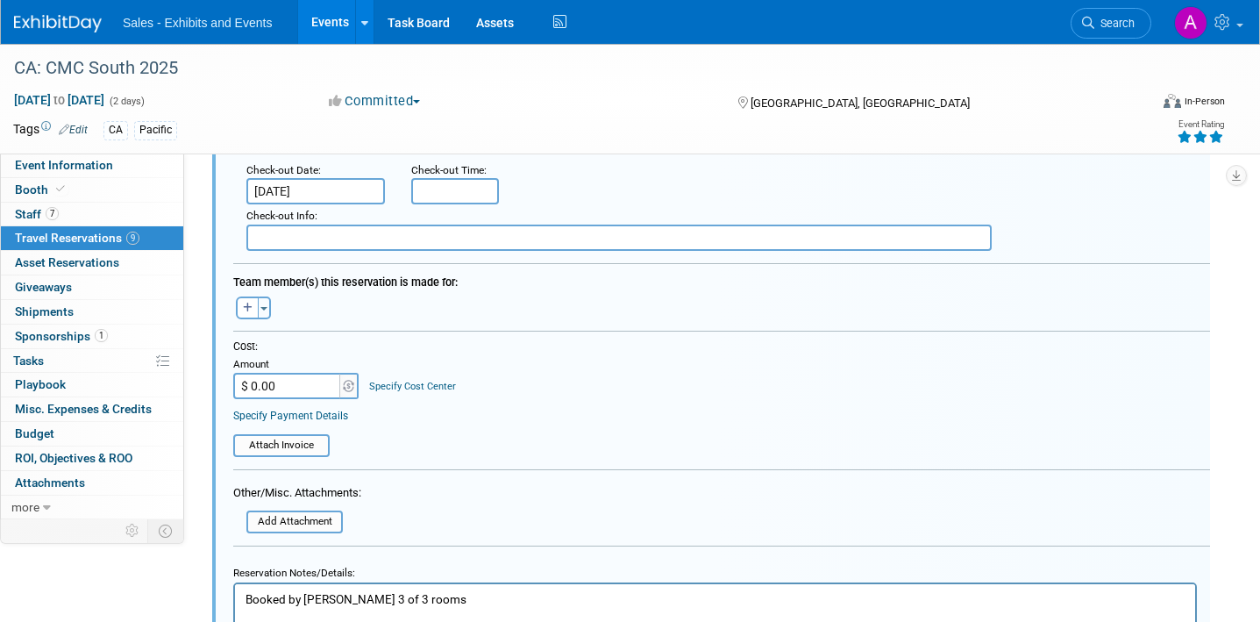
scroll to position [2178, 0]
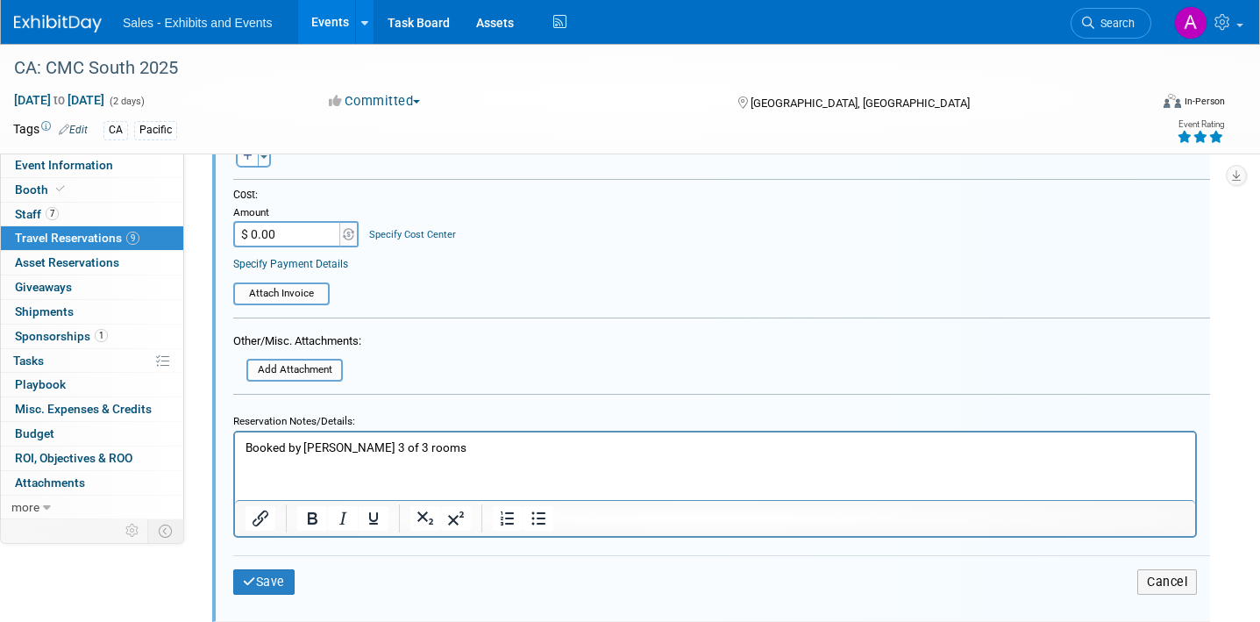
click at [351, 438] on p "Booked by [PERSON_NAME] 3 of 3 rooms" at bounding box center [716, 446] width 940 height 17
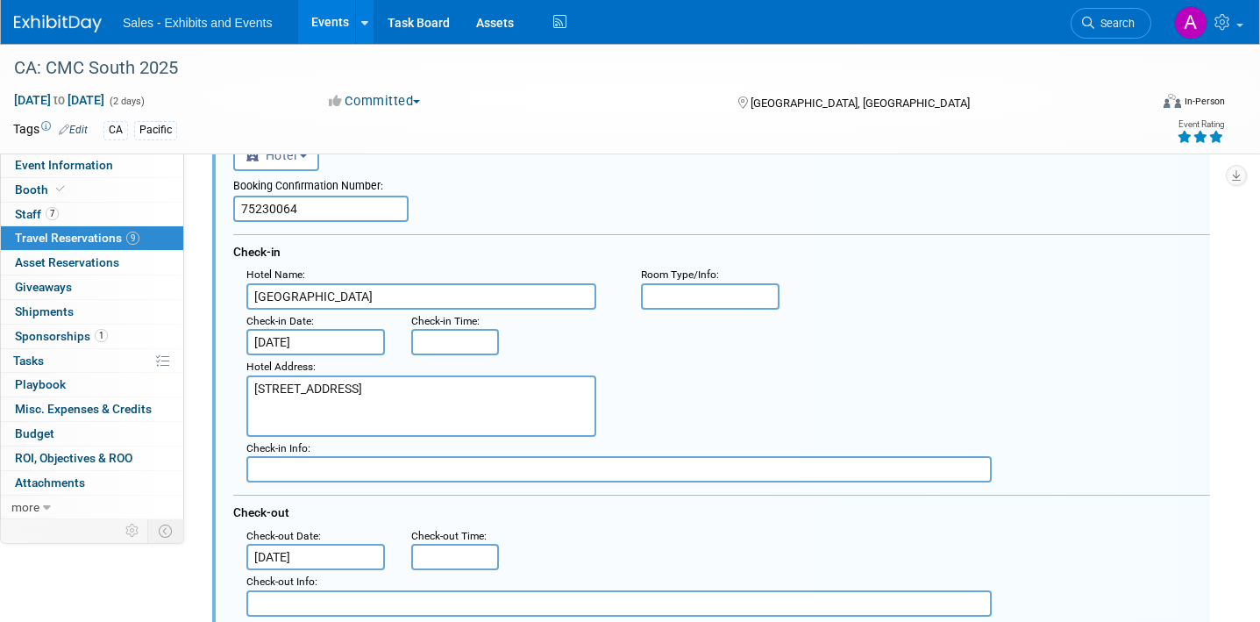
scroll to position [1646, 0]
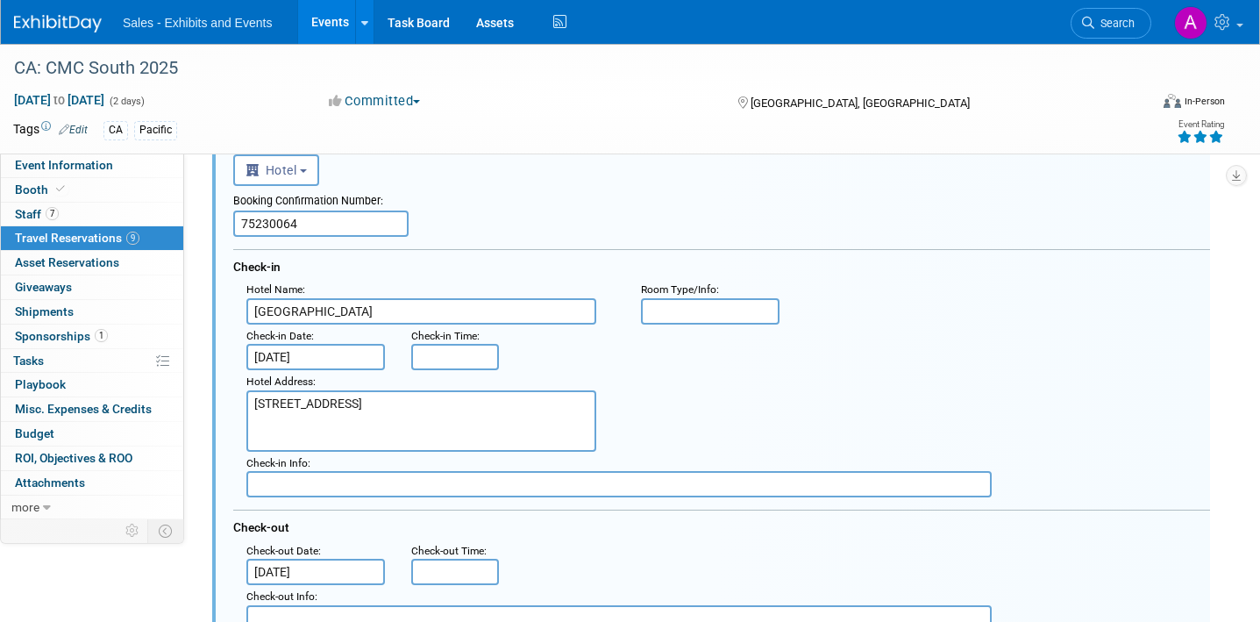
click at [337, 228] on input "75230064" at bounding box center [320, 223] width 175 height 26
paste input "92460868"
type input "92460868"
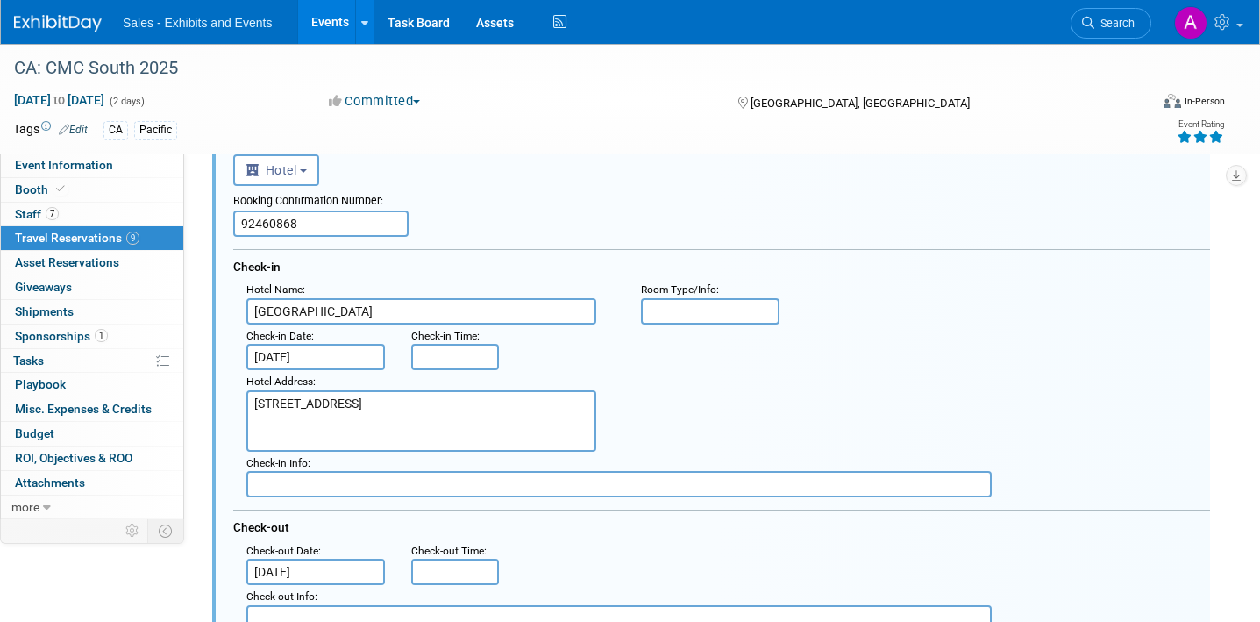
click at [473, 194] on div "Booking Confirmation Number:" at bounding box center [721, 198] width 977 height 25
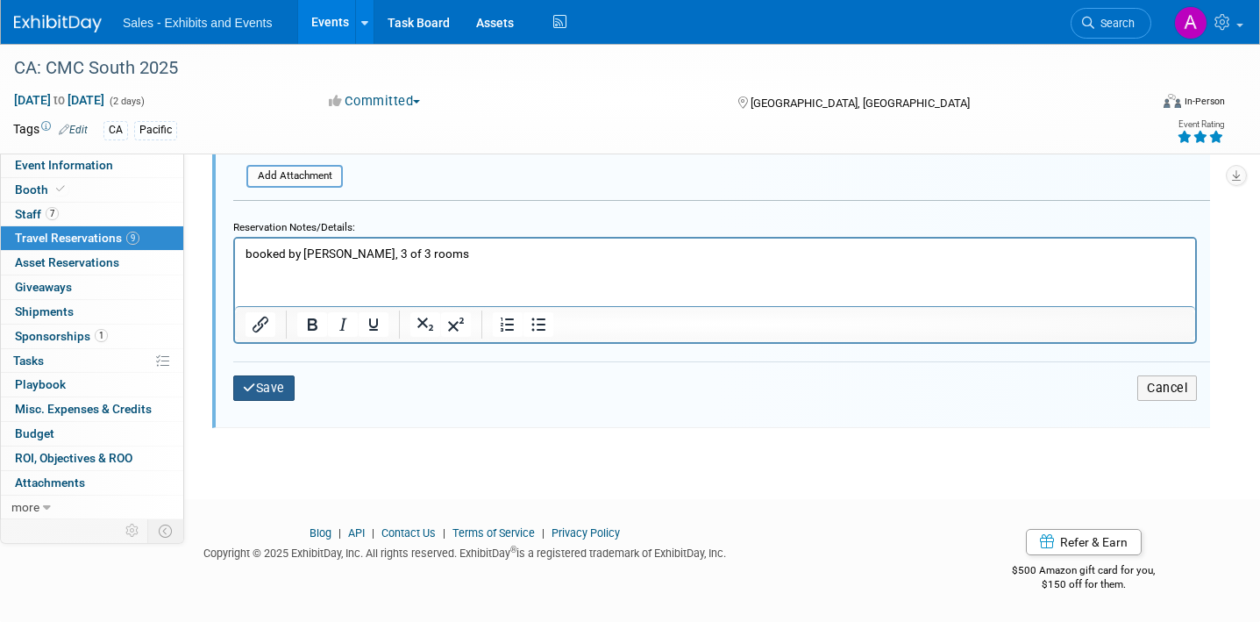
click at [277, 396] on button "Save" at bounding box center [263, 387] width 61 height 25
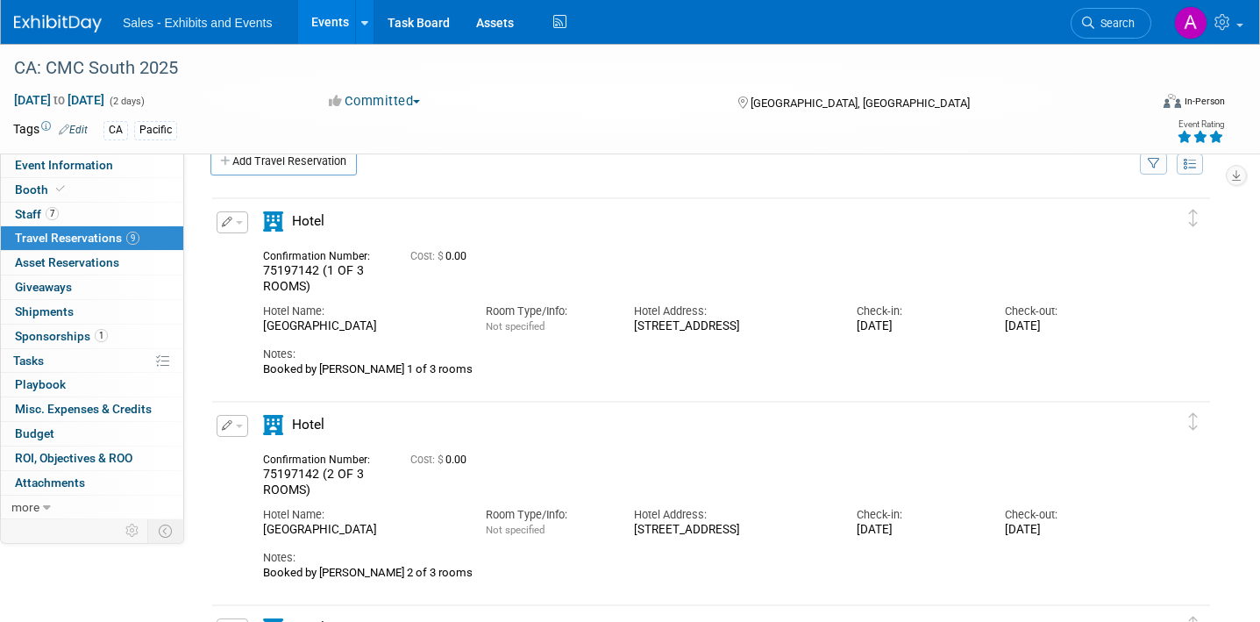
scroll to position [0, 0]
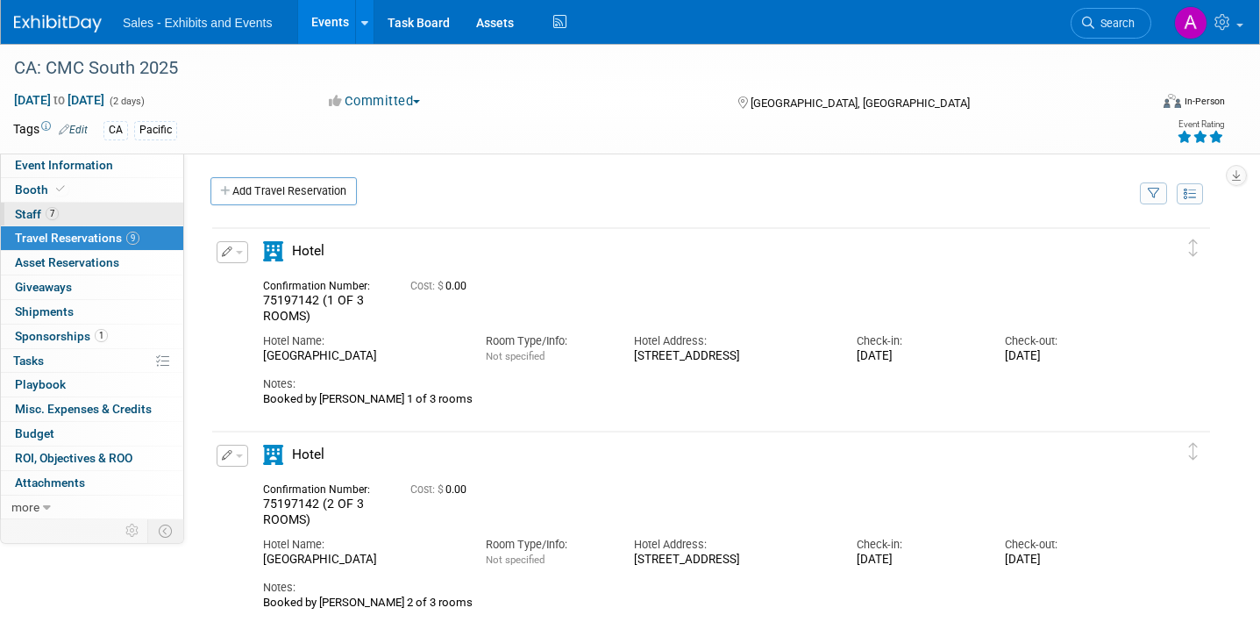
click at [89, 212] on link "7 Staff 7" at bounding box center [92, 215] width 182 height 24
